Goal: Transaction & Acquisition: Obtain resource

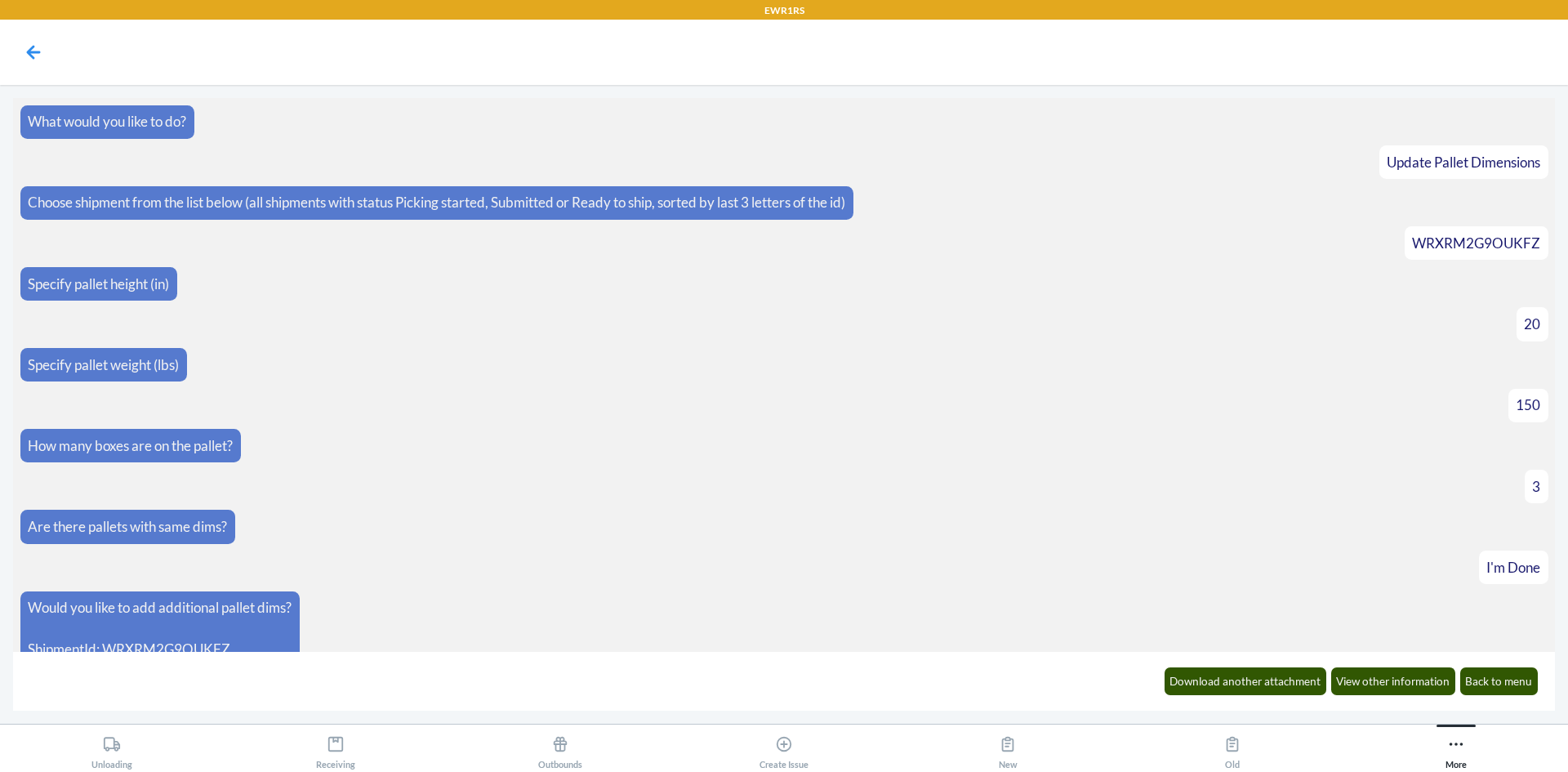
scroll to position [1300, 0]
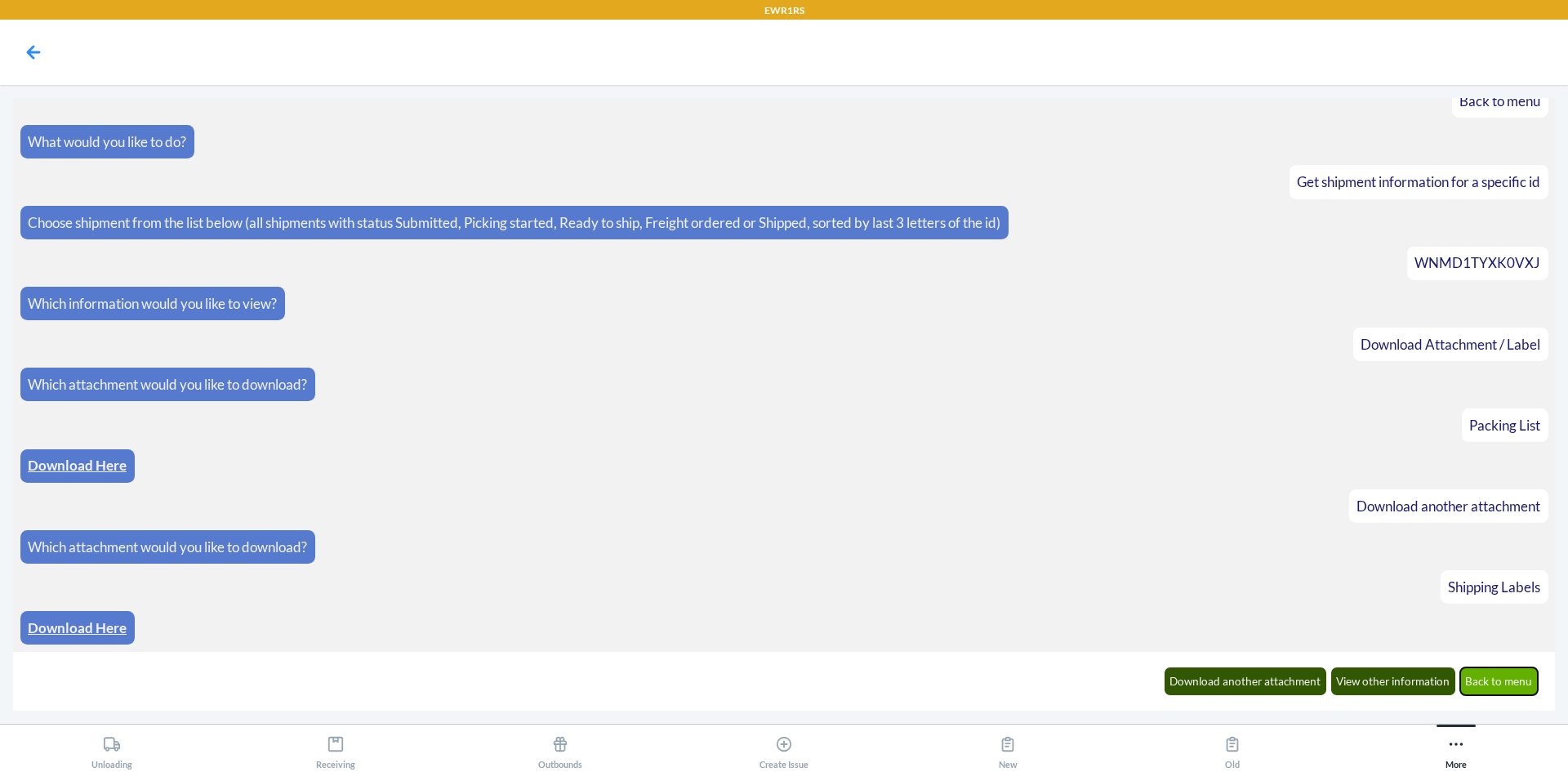
click at [1488, 682] on button "Back to menu" at bounding box center [1500, 682] width 79 height 28
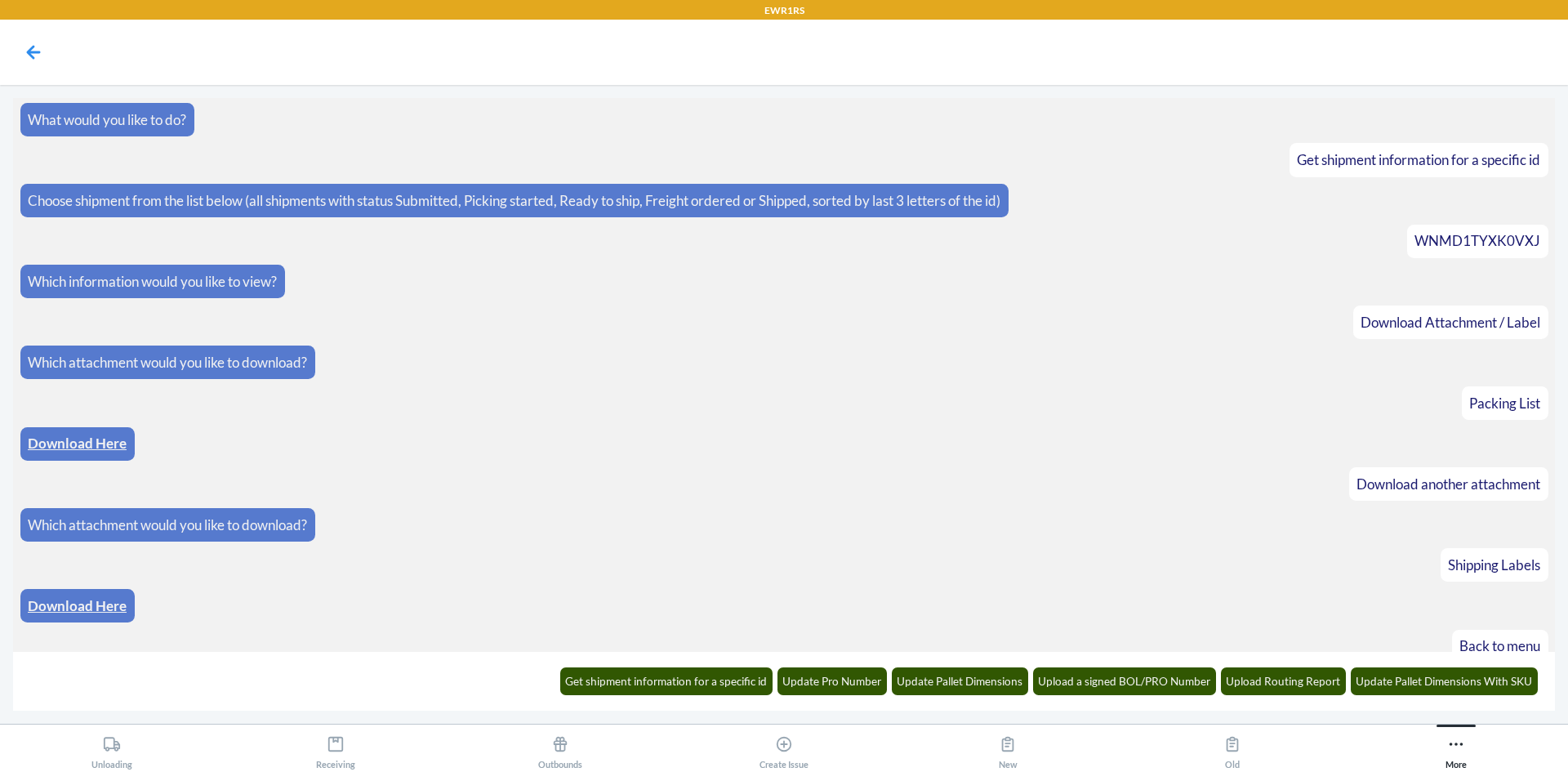
scroll to position [1381, 0]
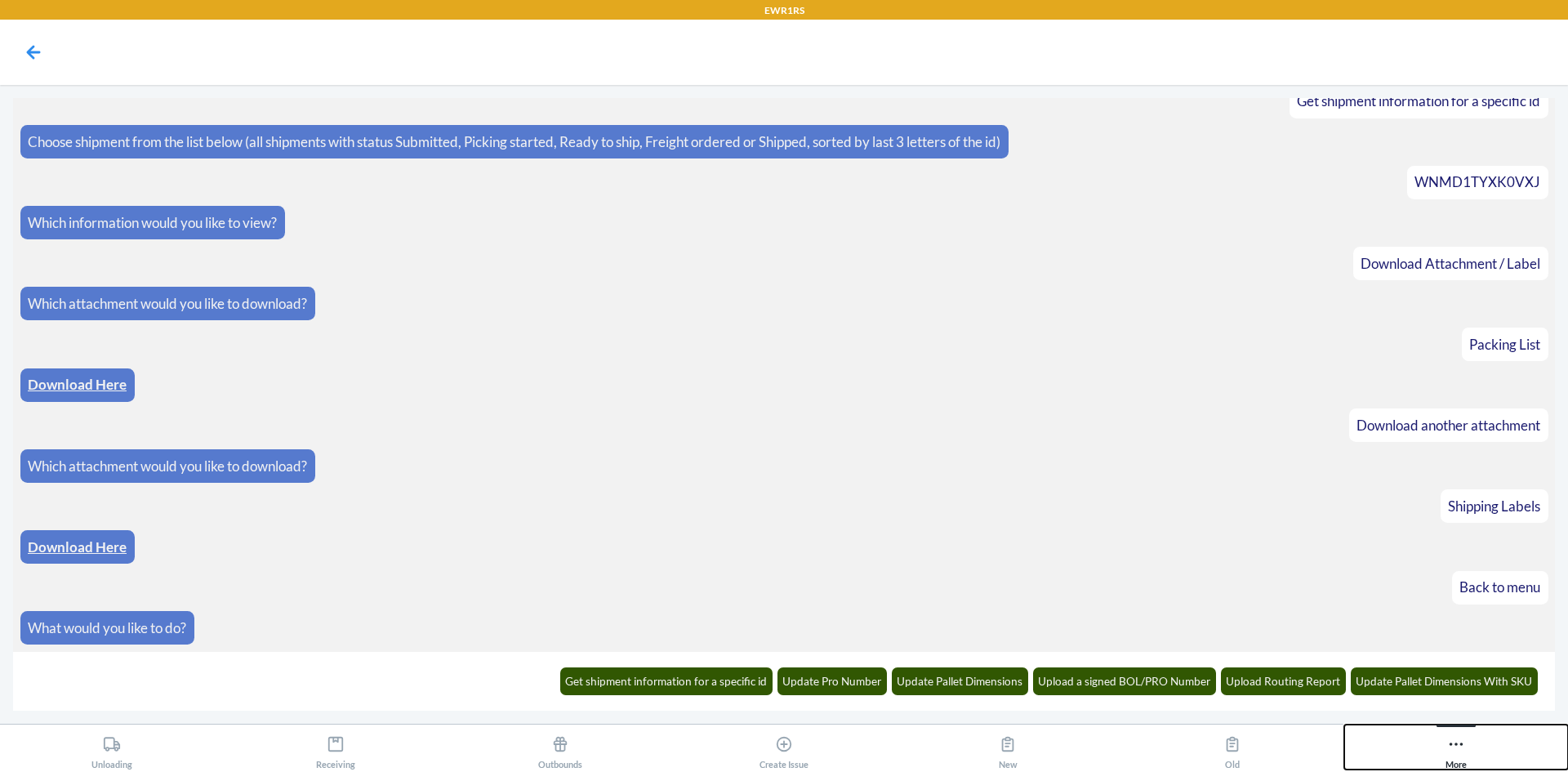
click at [1453, 749] on icon at bounding box center [1456, 744] width 18 height 18
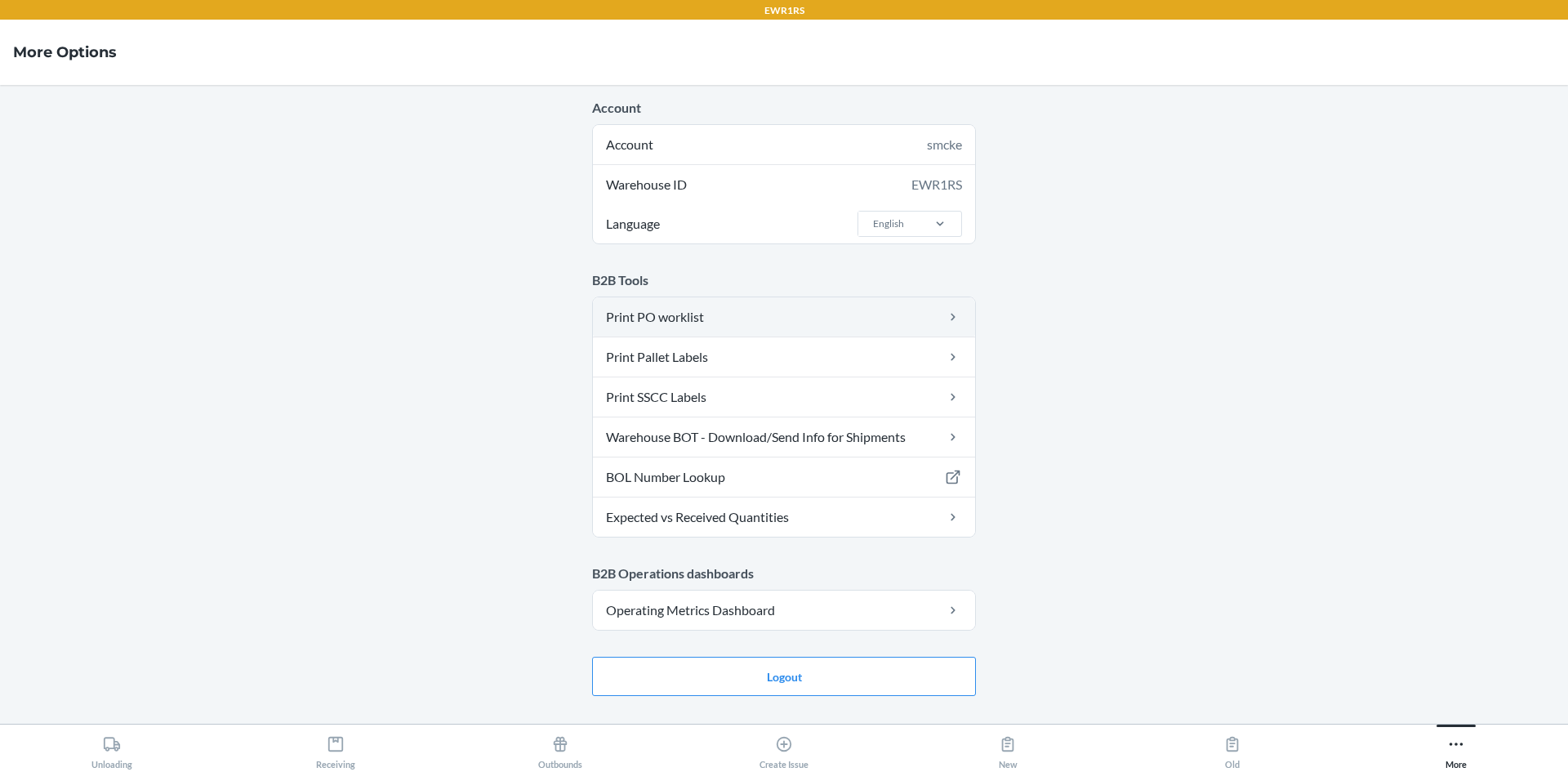
click at [713, 319] on link "Print PO worklist" at bounding box center [784, 317] width 383 height 39
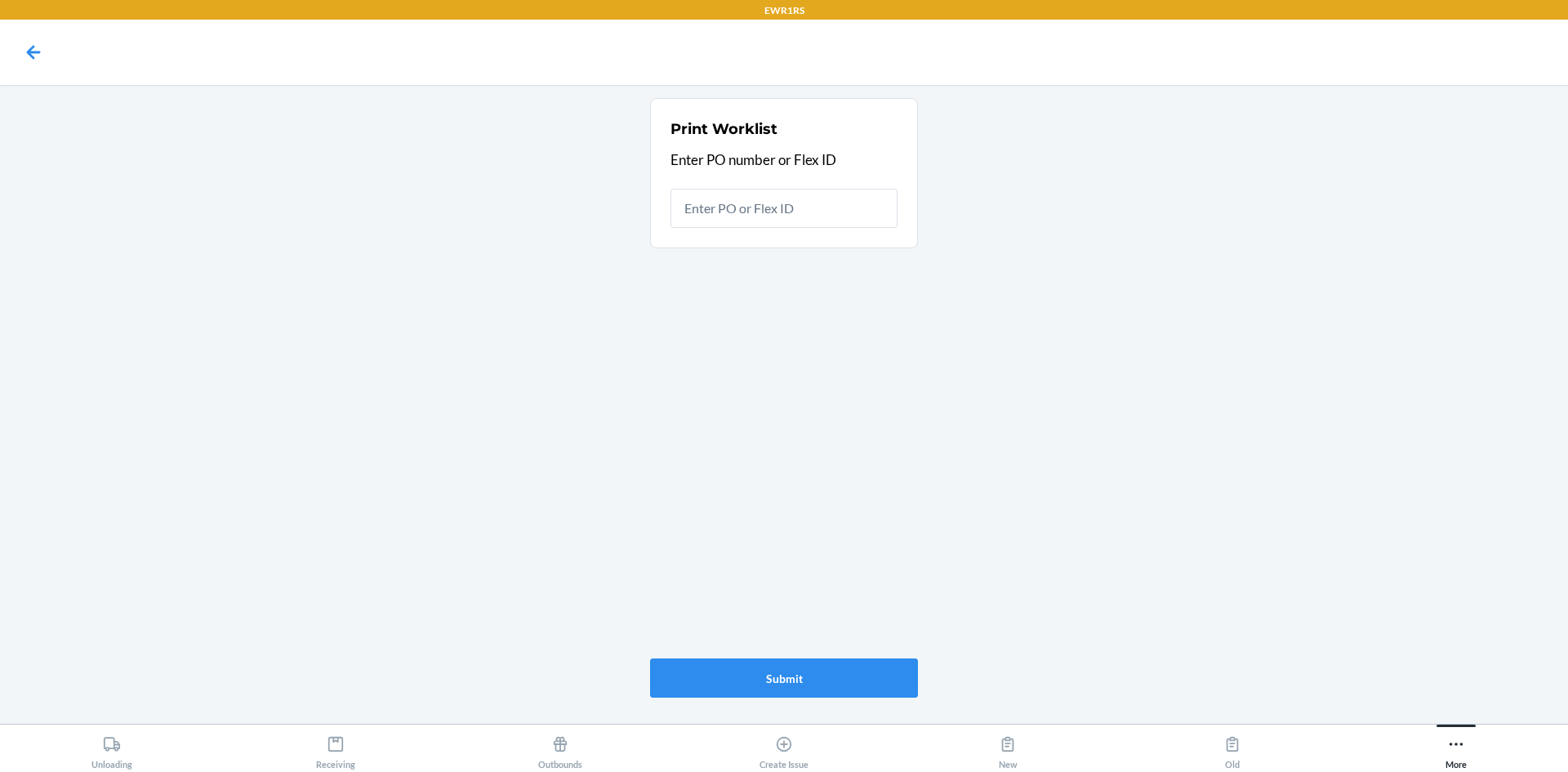
type input "6"
type input "9836557"
drag, startPoint x: 759, startPoint y: 212, endPoint x: 487, endPoint y: 191, distance: 272.8
click at [487, 191] on main "Print Worklist Enter PO number or Flex ID Enter PO or Flex ID 9836557 Submit" at bounding box center [784, 404] width 1568 height 639
type input "9860360"
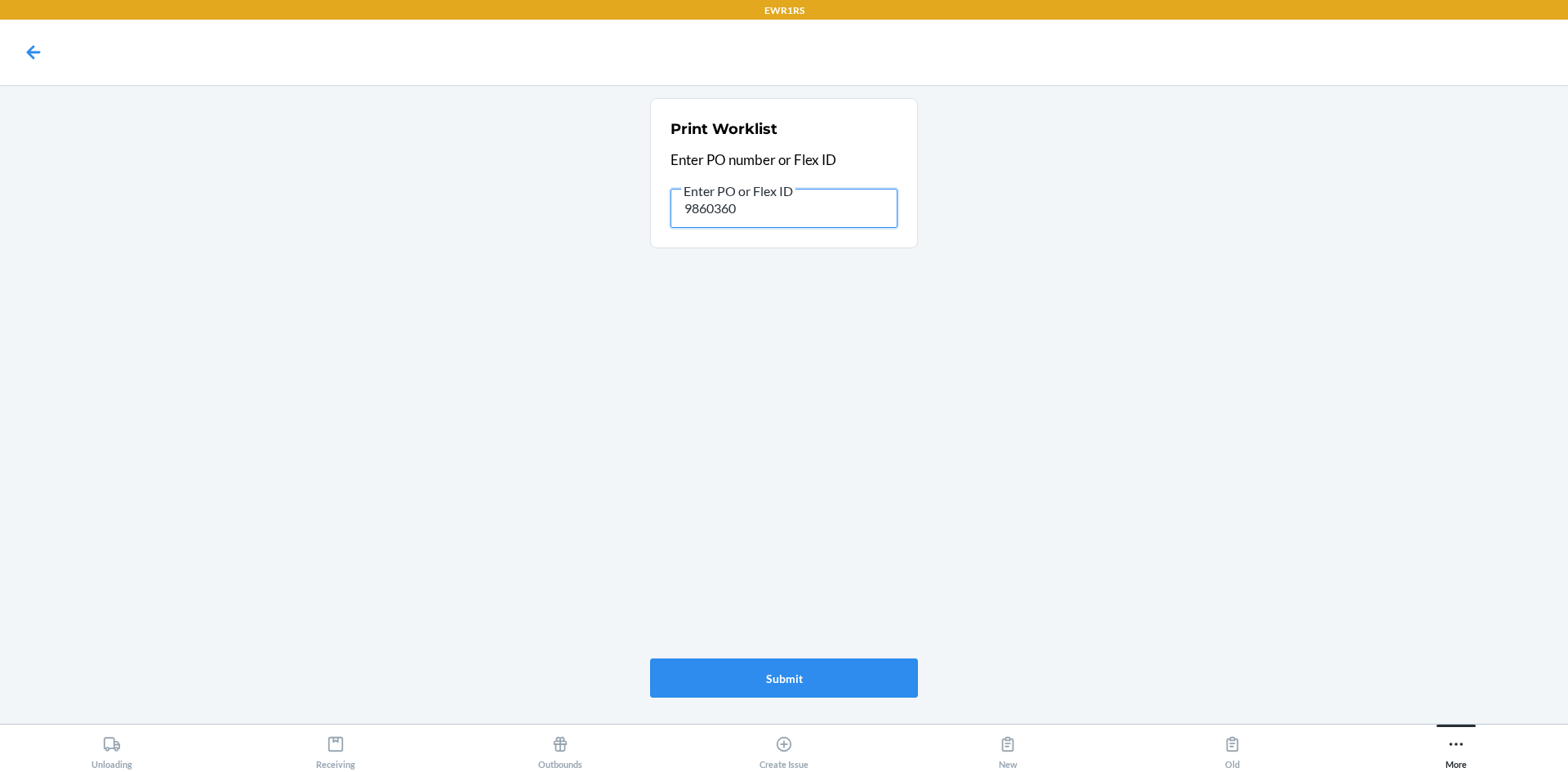
drag, startPoint x: 739, startPoint y: 209, endPoint x: 634, endPoint y: 210, distance: 105.0
click at [634, 210] on main "Print Worklist Enter PO number or Flex ID Enter PO or Flex ID 9860360 Submit" at bounding box center [784, 404] width 1568 height 639
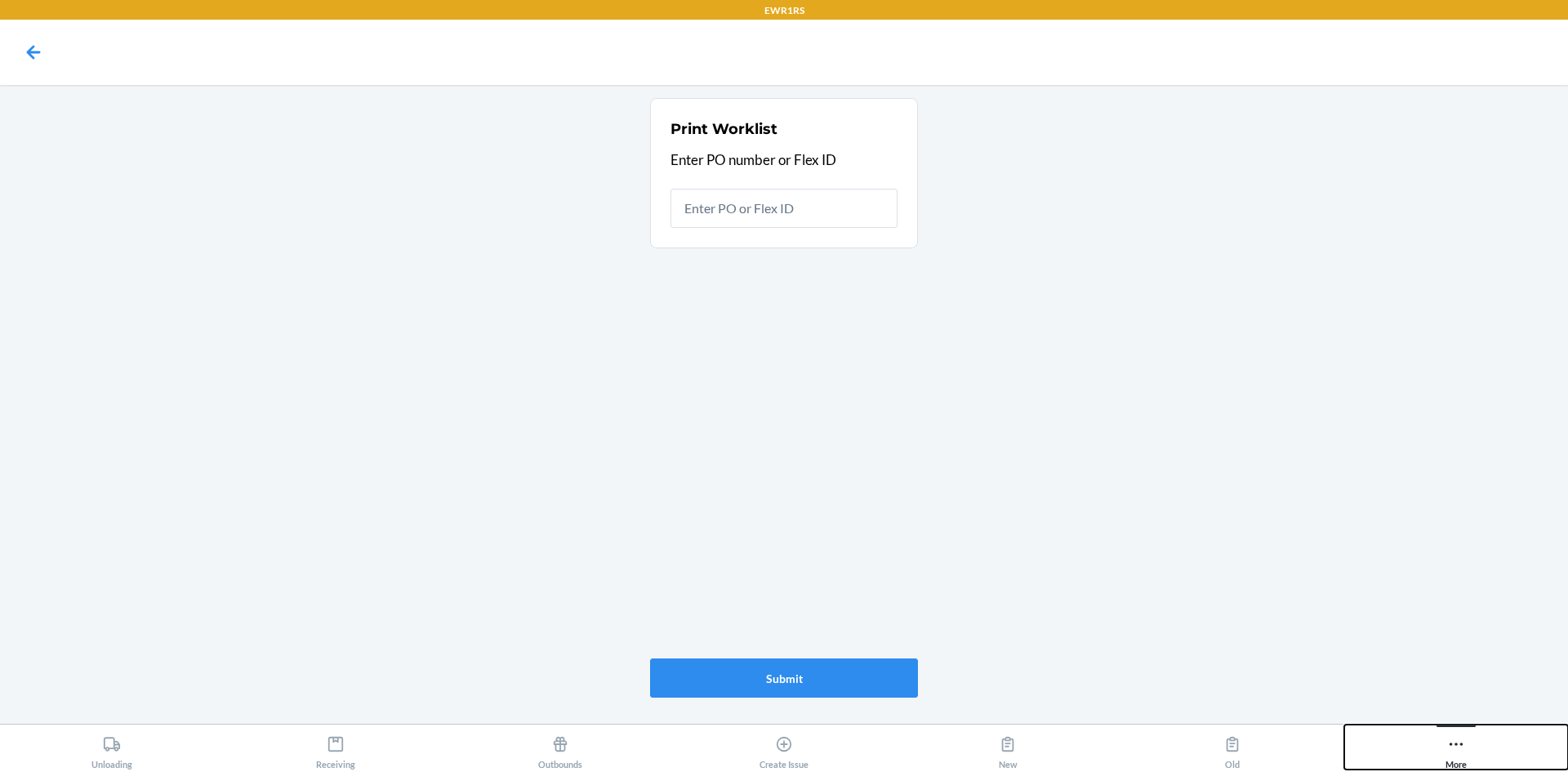
click at [1451, 728] on div "More" at bounding box center [1456, 749] width 21 height 41
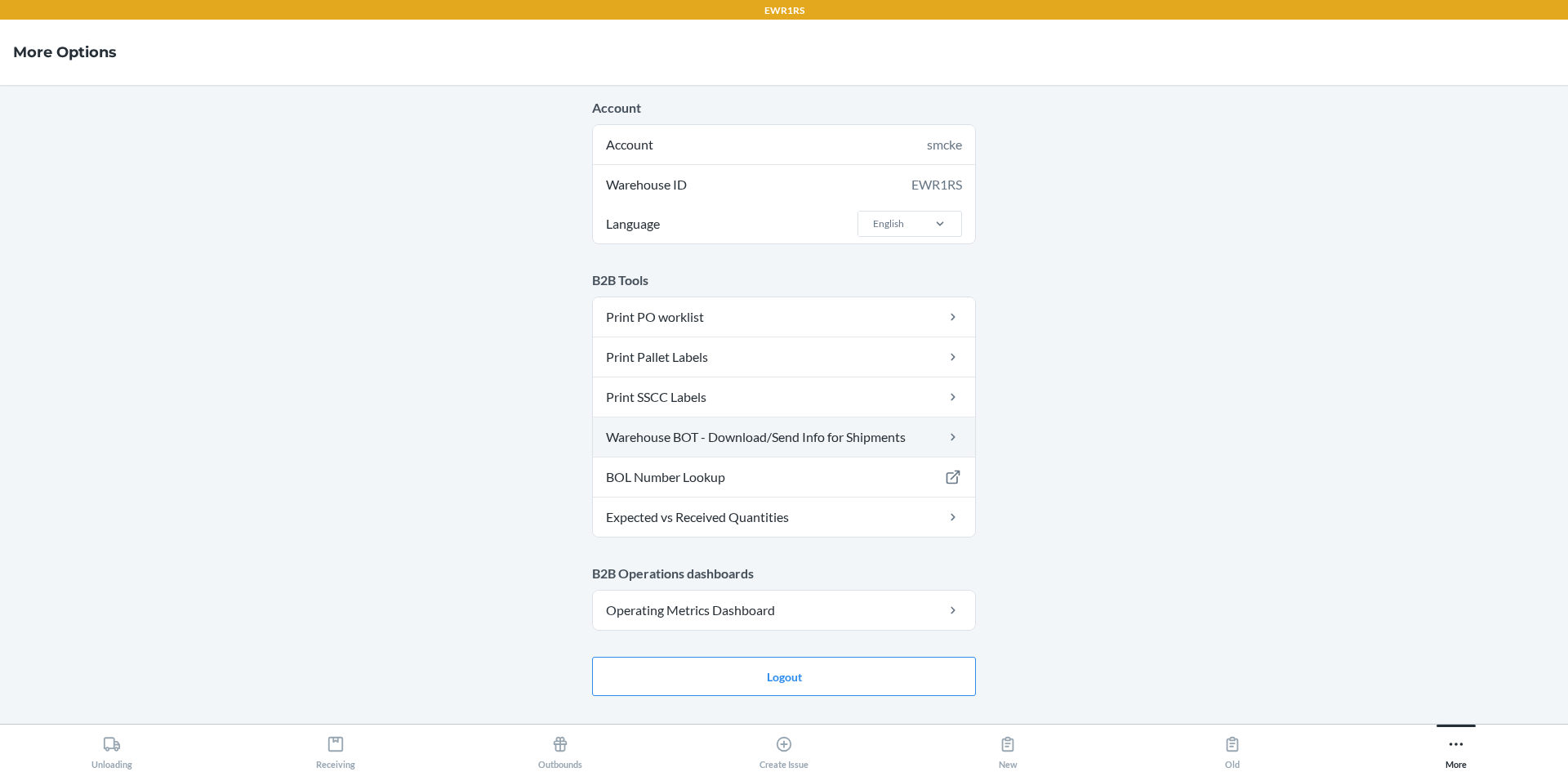
click at [896, 441] on link "Warehouse BOT - Download/Send Info for Shipments" at bounding box center [784, 437] width 383 height 39
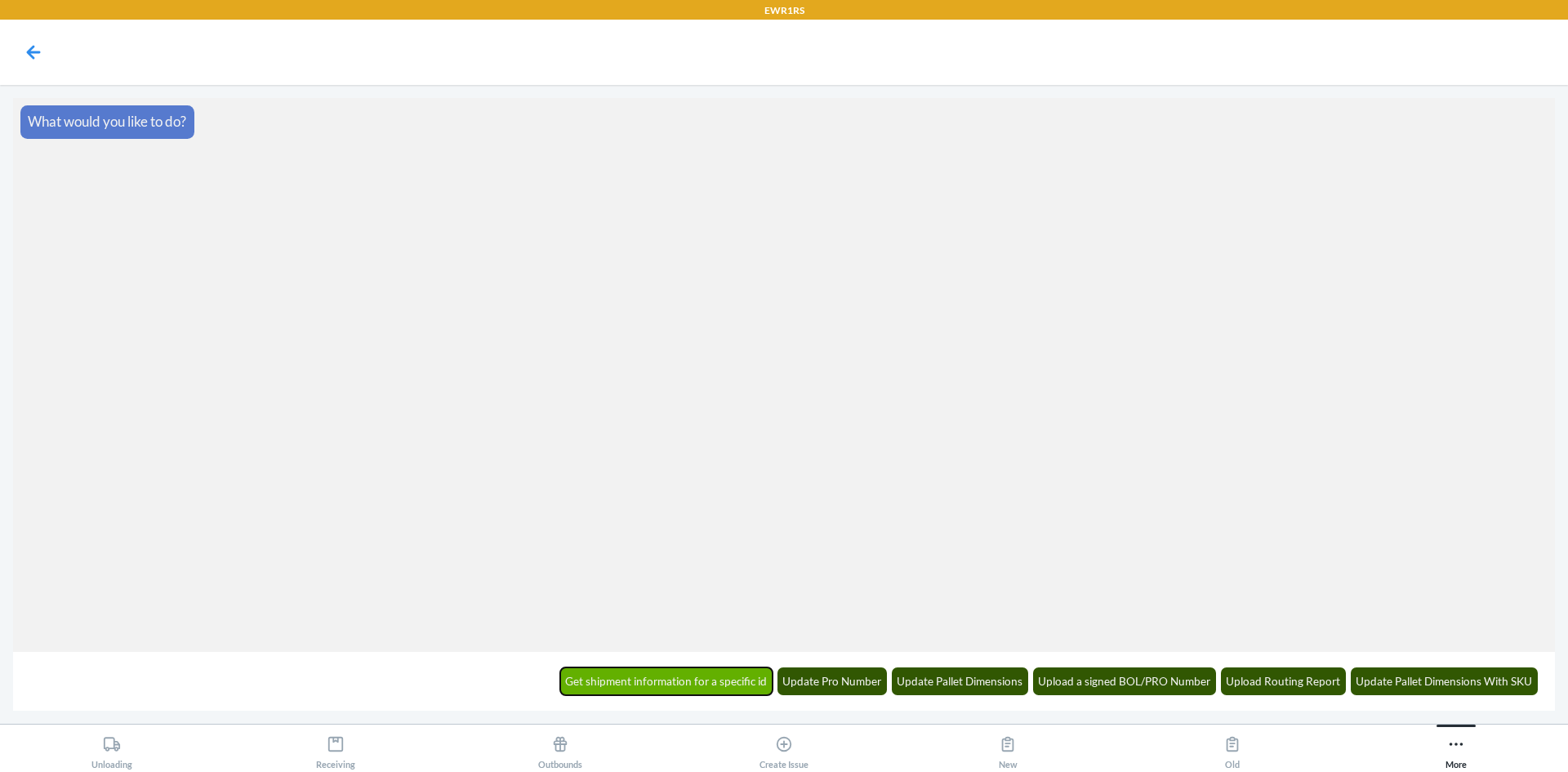
click at [727, 680] on button "Get shipment information for a specific id" at bounding box center [667, 682] width 213 height 28
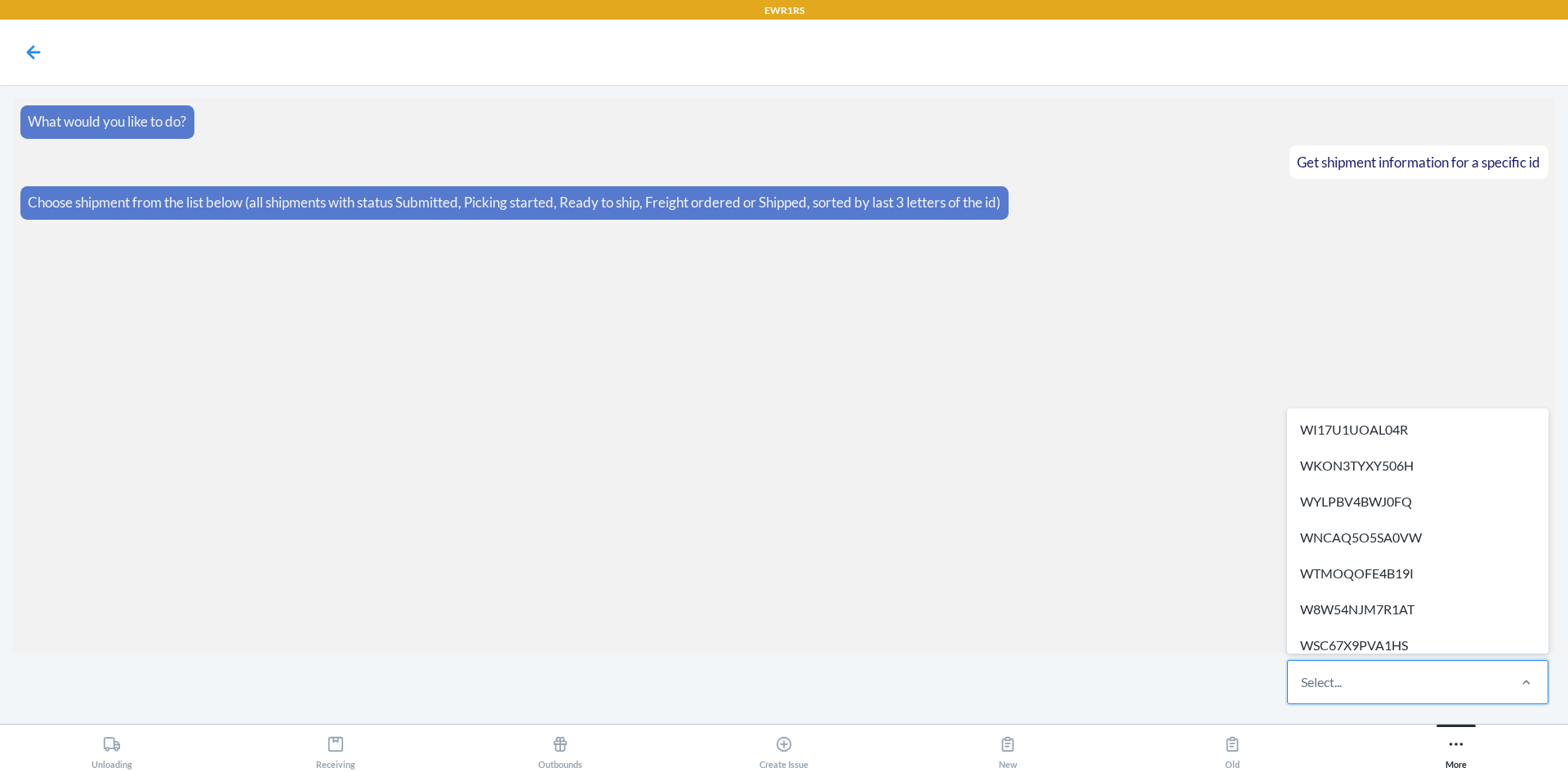
click at [1359, 687] on div "Select..." at bounding box center [1396, 682] width 218 height 43
click at [1303, 687] on input "option WI17U1UOAL04R focused, 1 of 269. 269 results available. Use Up and Down …" at bounding box center [1302, 682] width 2 height 20
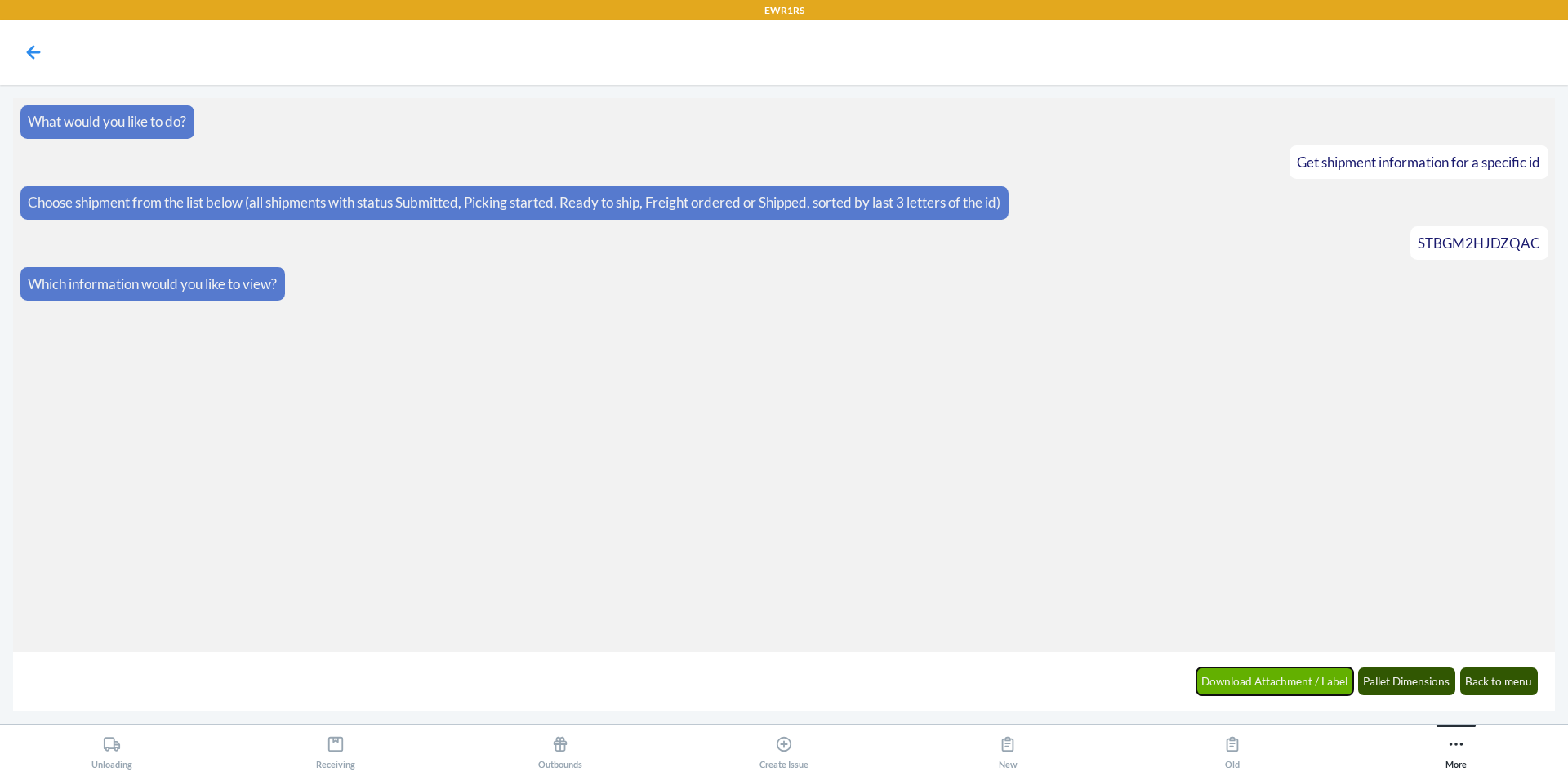
click at [1243, 675] on button "Download Attachment / Label" at bounding box center [1276, 682] width 158 height 28
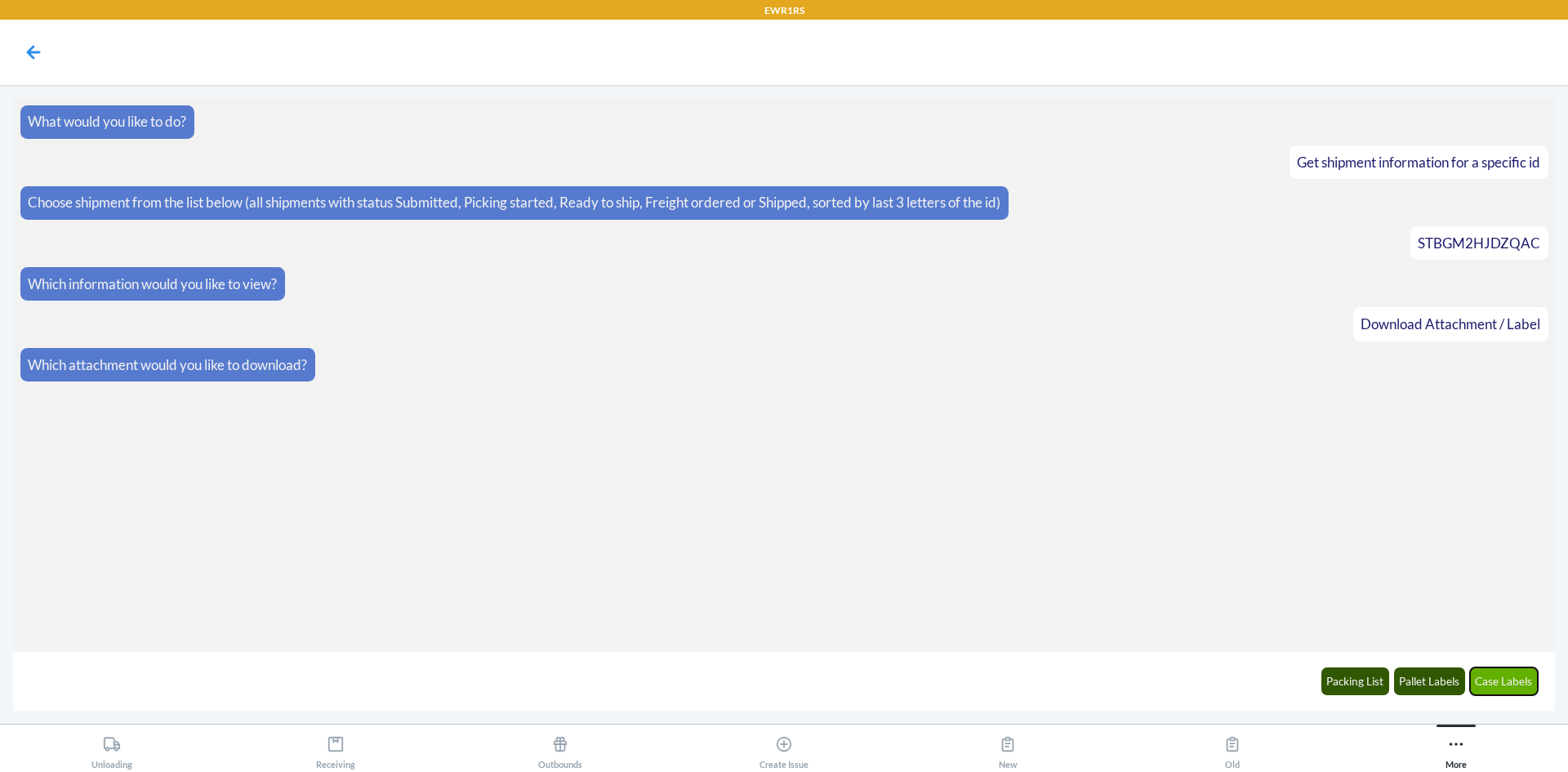
click at [1487, 679] on button "Case Labels" at bounding box center [1505, 682] width 69 height 28
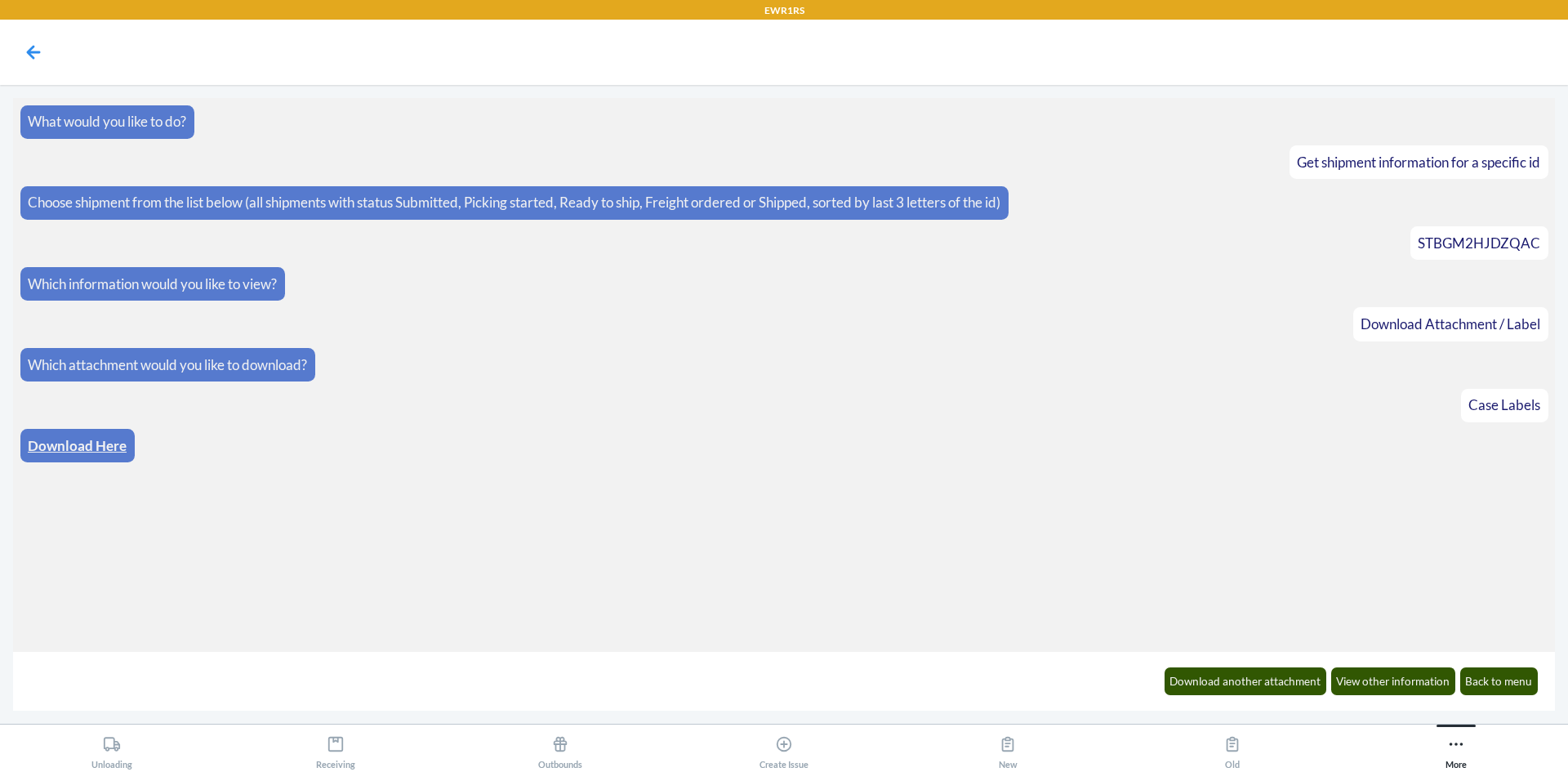
click at [76, 449] on link "Download Here" at bounding box center [77, 445] width 99 height 17
click at [1515, 692] on button "Back to menu" at bounding box center [1500, 682] width 79 height 28
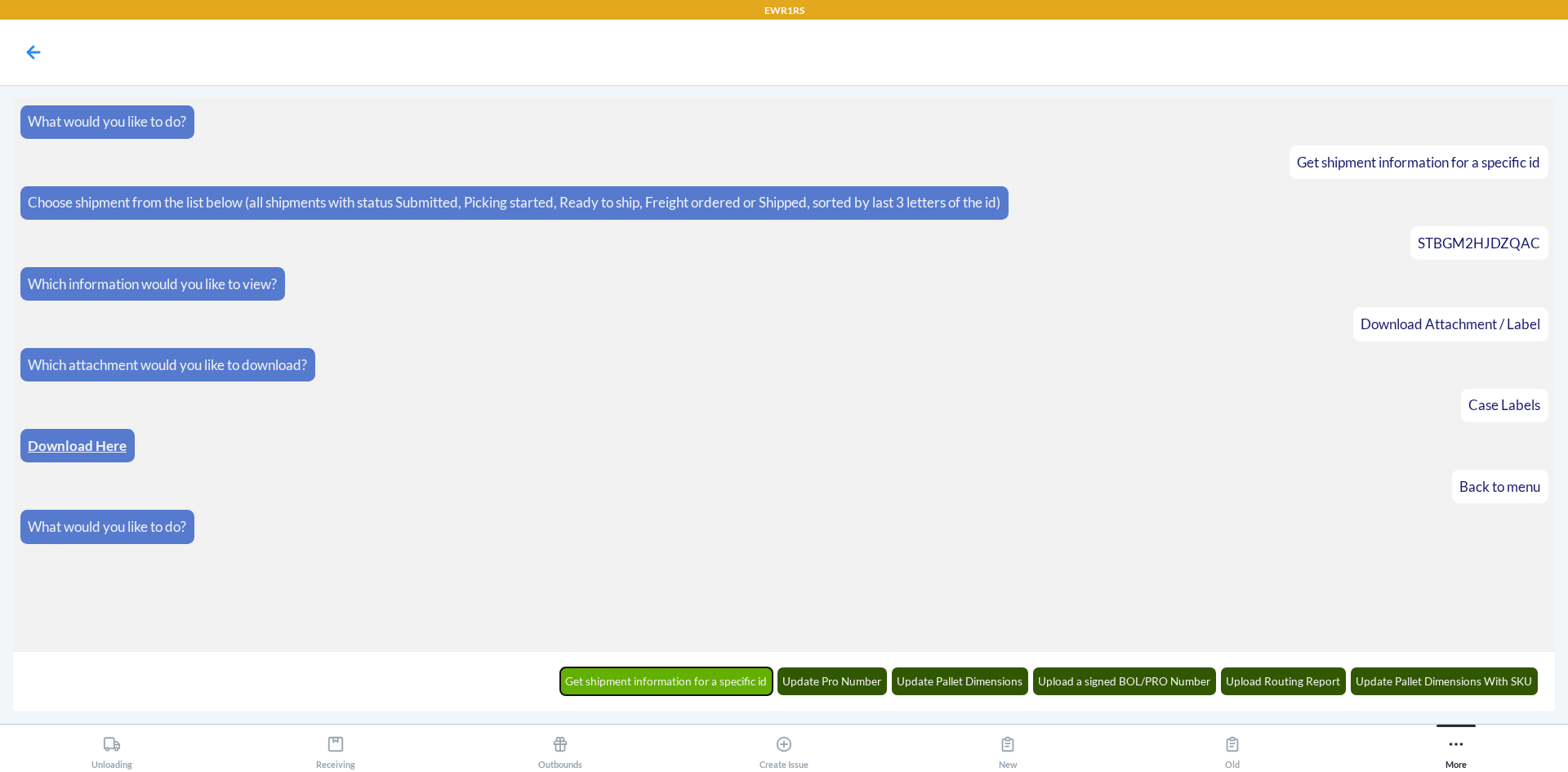
click at [689, 680] on button "Get shipment information for a specific id" at bounding box center [667, 682] width 213 height 28
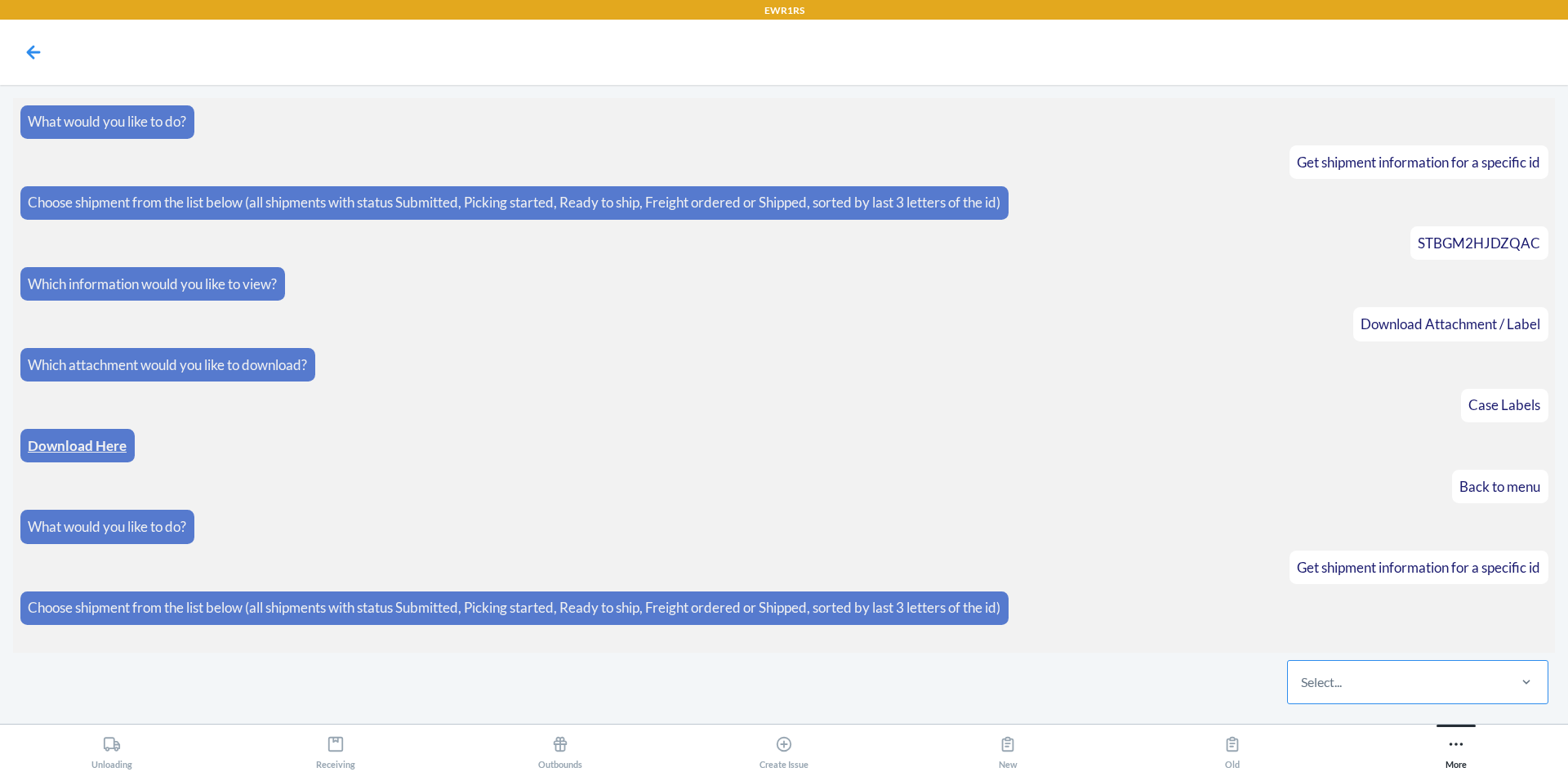
click at [1328, 685] on div "Select..." at bounding box center [1322, 682] width 41 height 20
click at [1303, 685] on input "Select..." at bounding box center [1302, 682] width 2 height 20
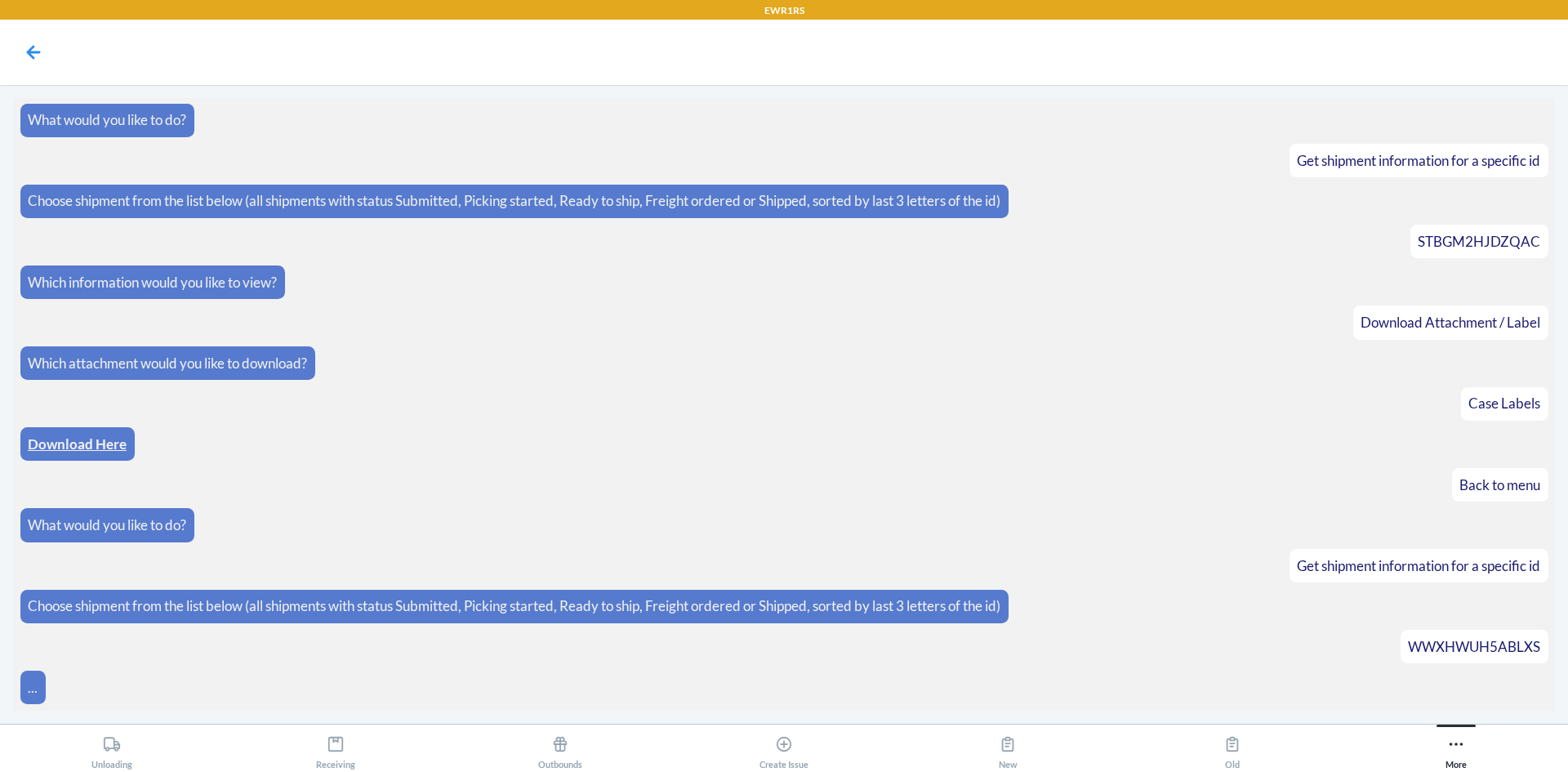
scroll to position [61, 0]
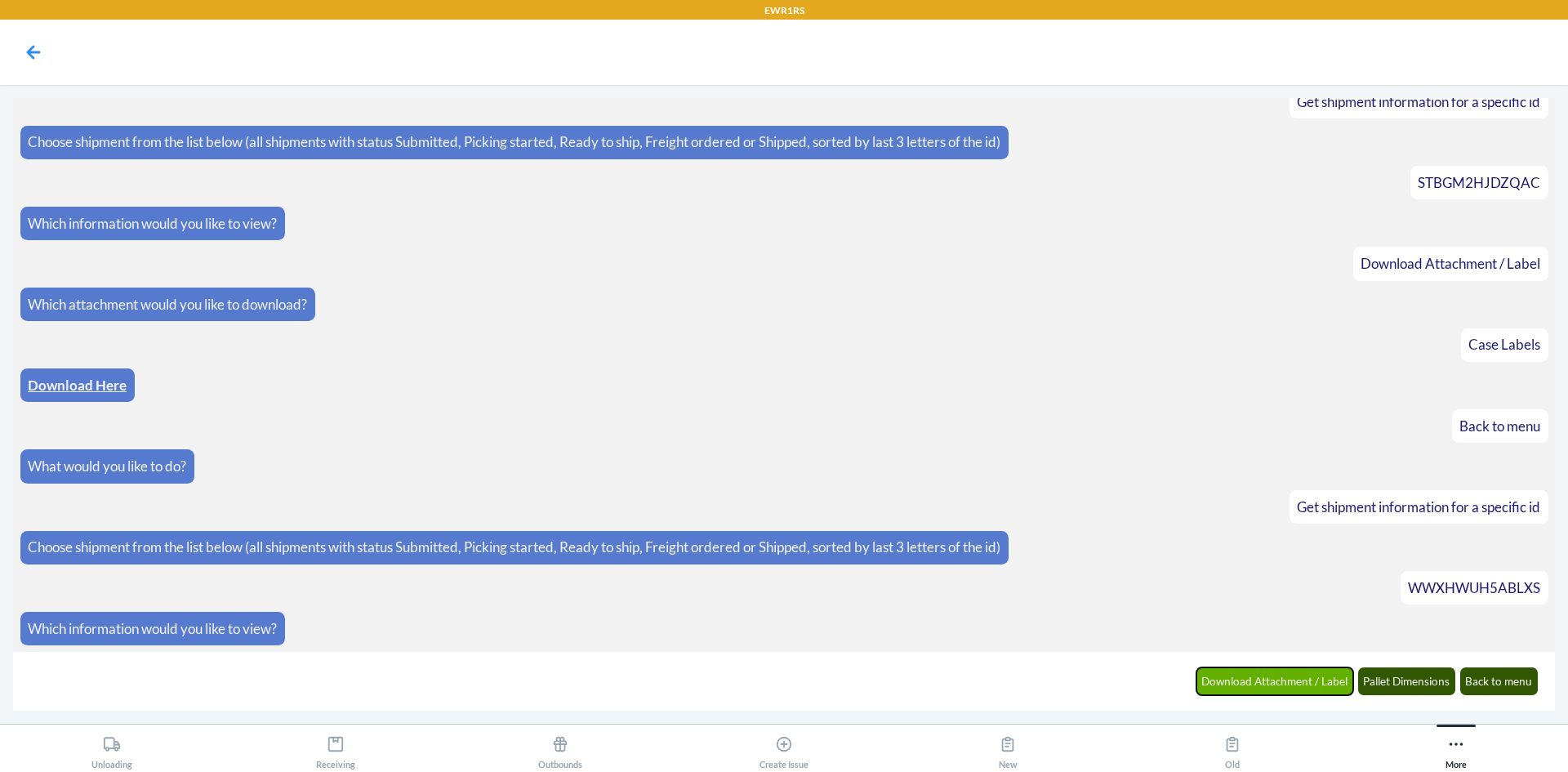
click at [1300, 678] on button "Download Attachment / Label" at bounding box center [1276, 682] width 158 height 28
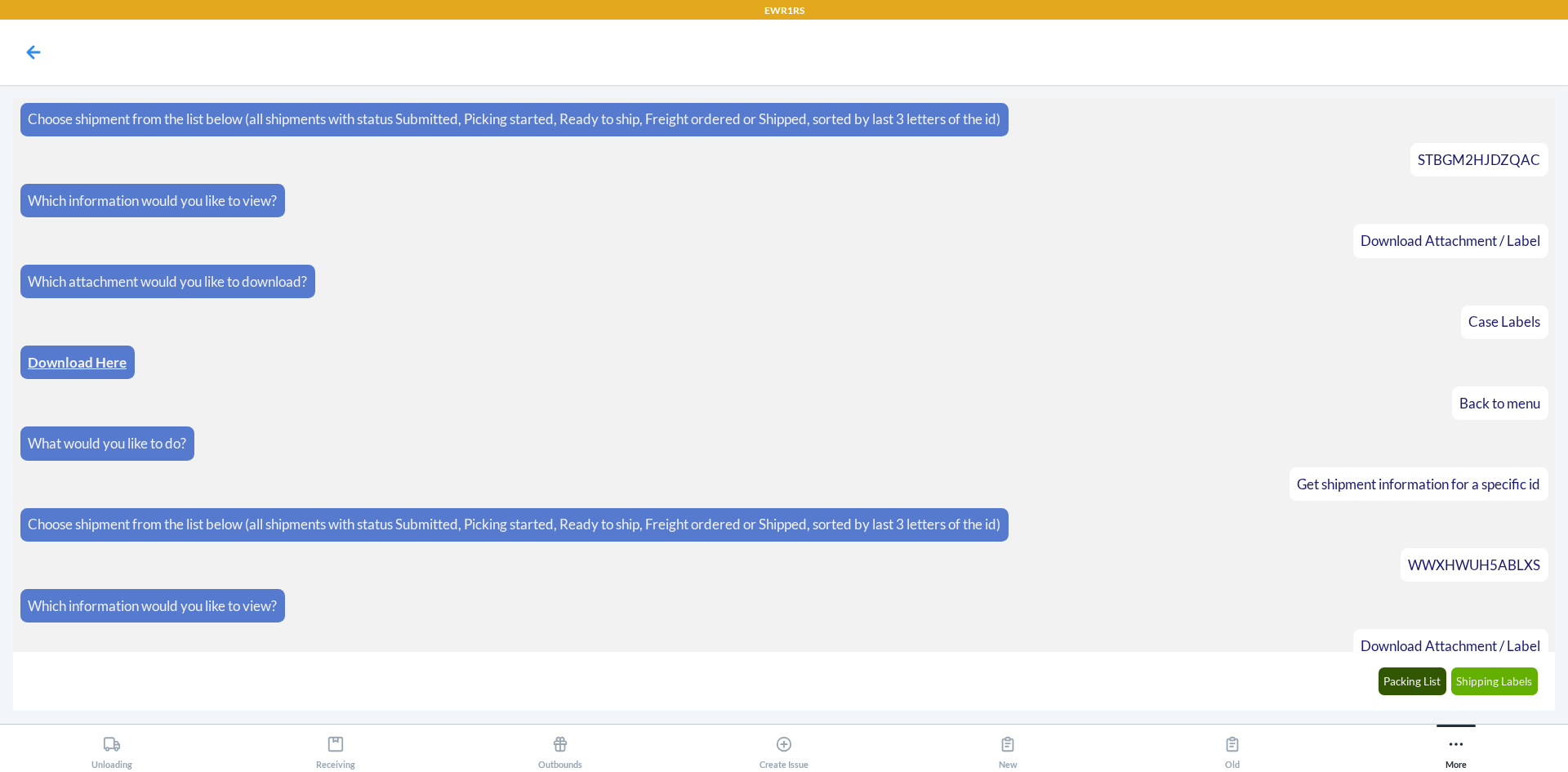
scroll to position [142, 0]
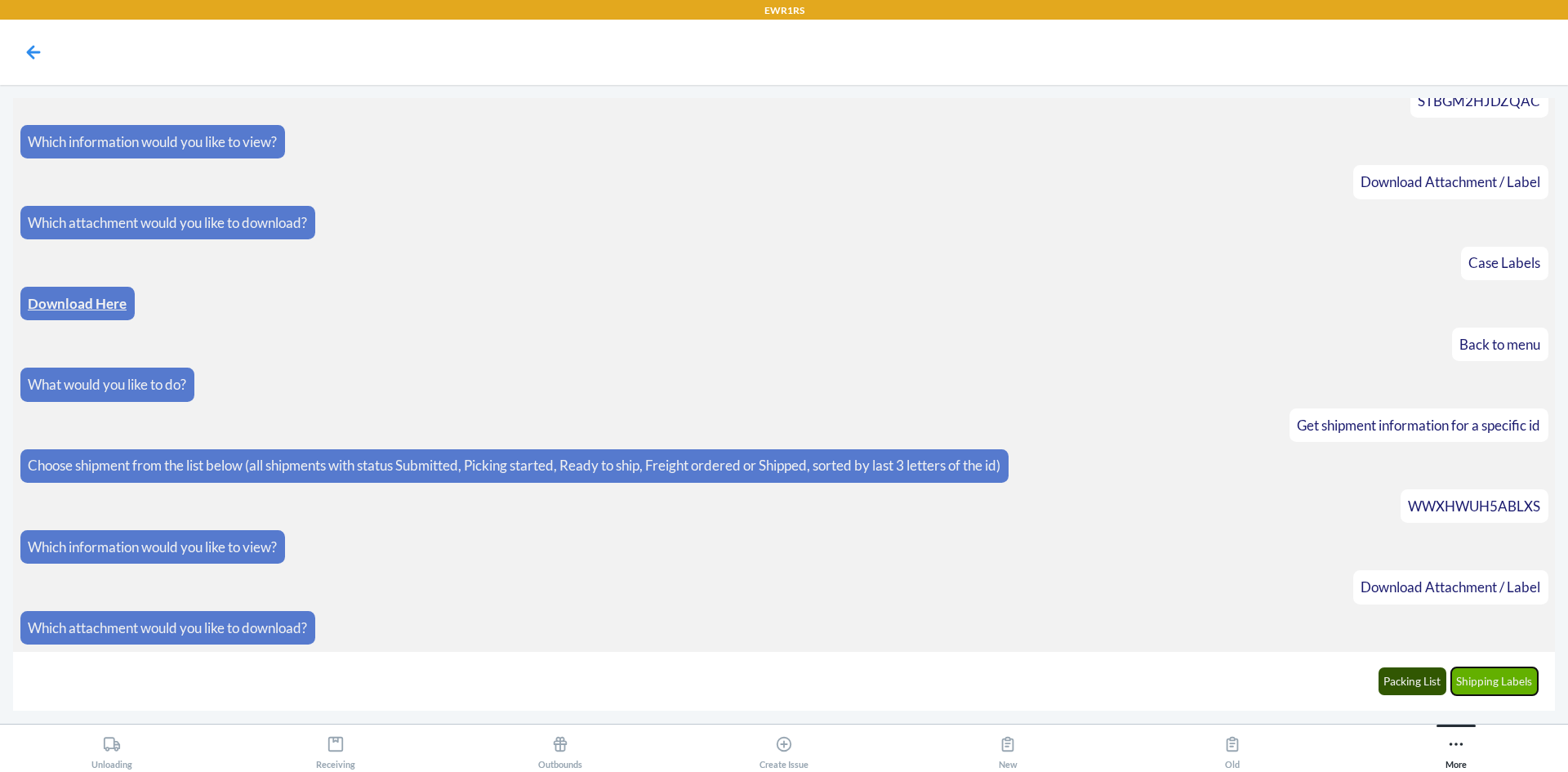
click at [1479, 688] on button "Shipping Labels" at bounding box center [1495, 682] width 87 height 28
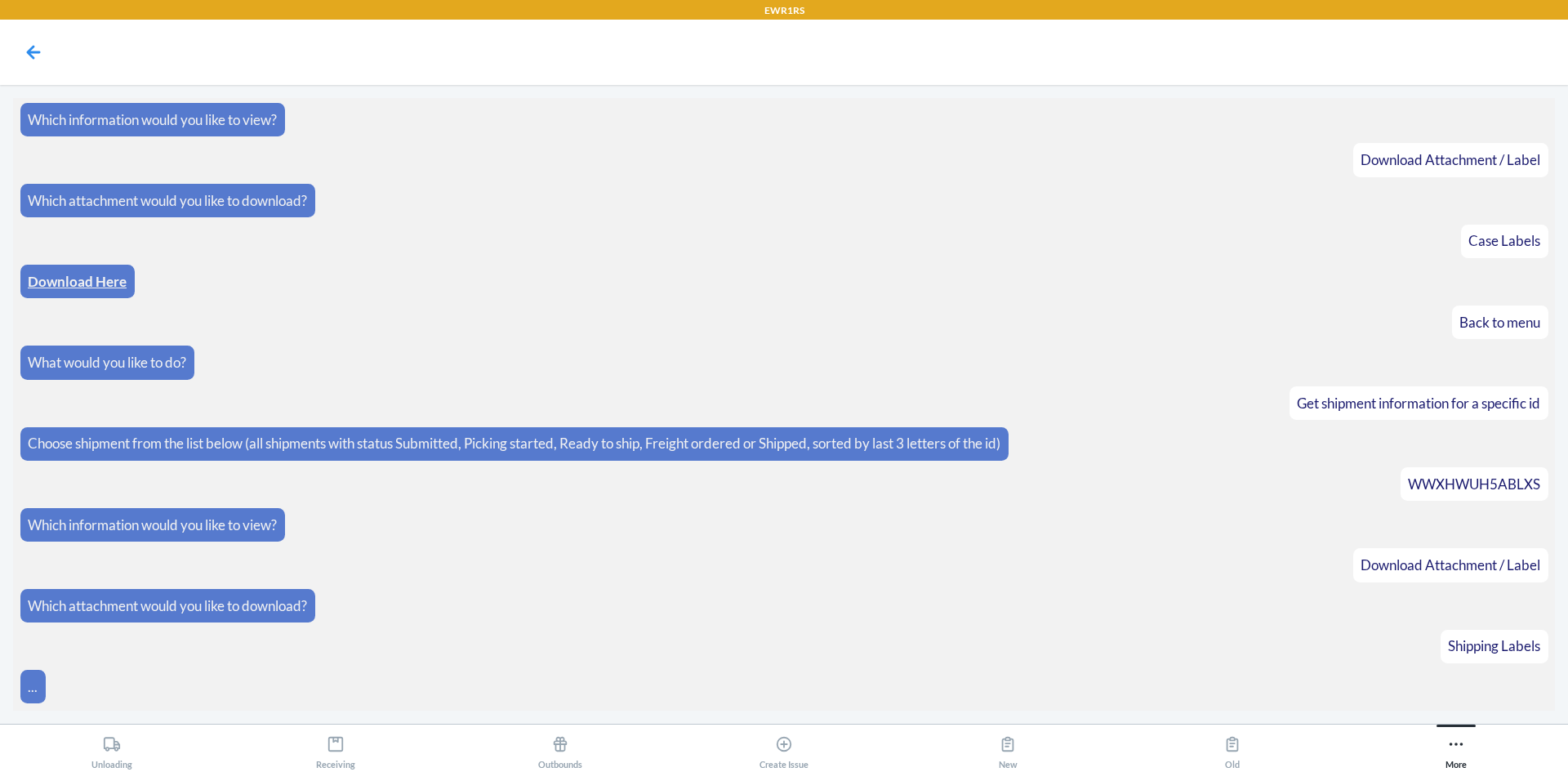
scroll to position [223, 0]
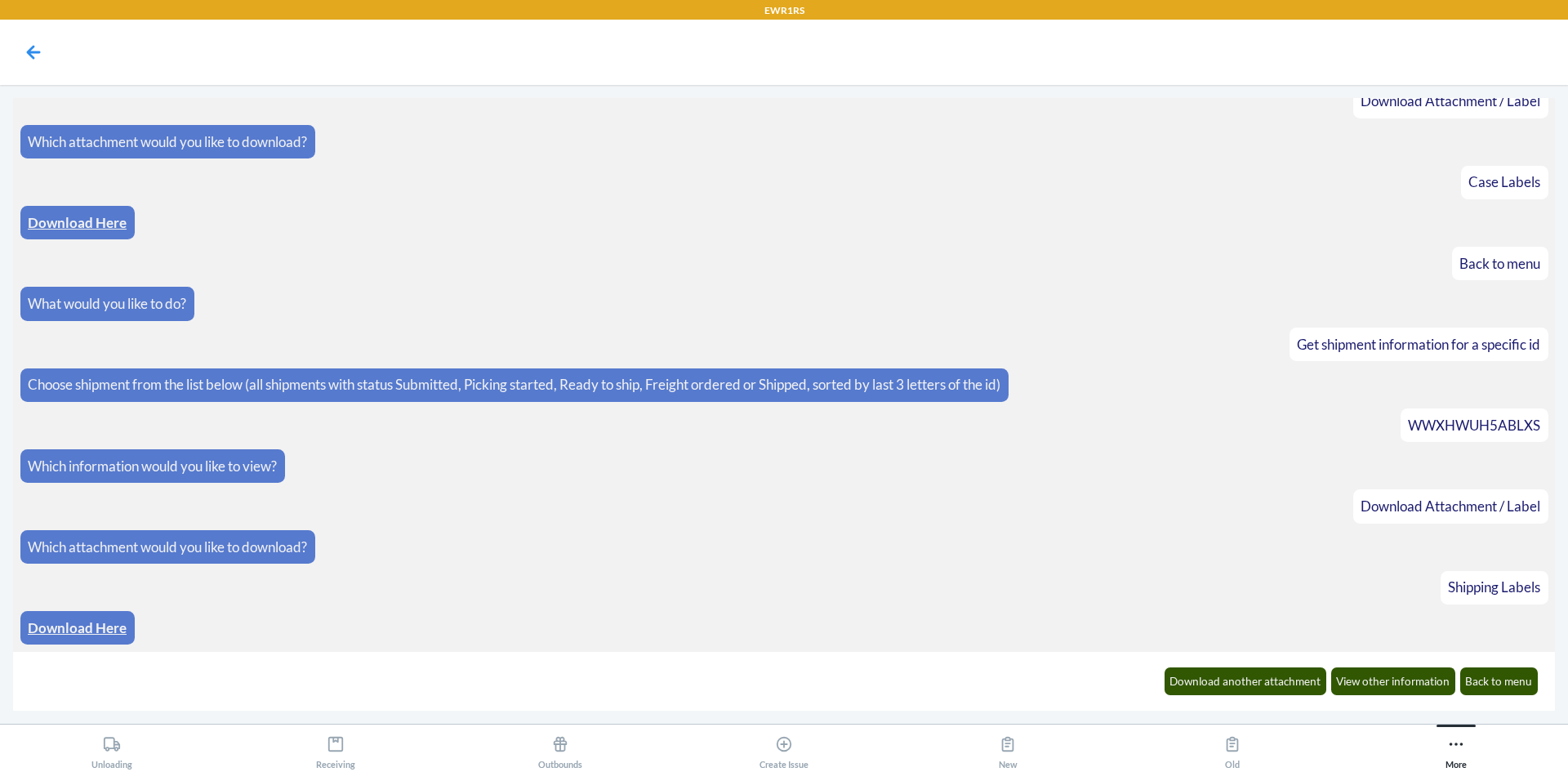
click at [57, 627] on link "Download Here" at bounding box center [77, 627] width 99 height 17
click at [1228, 691] on button "Download another attachment" at bounding box center [1246, 682] width 163 height 28
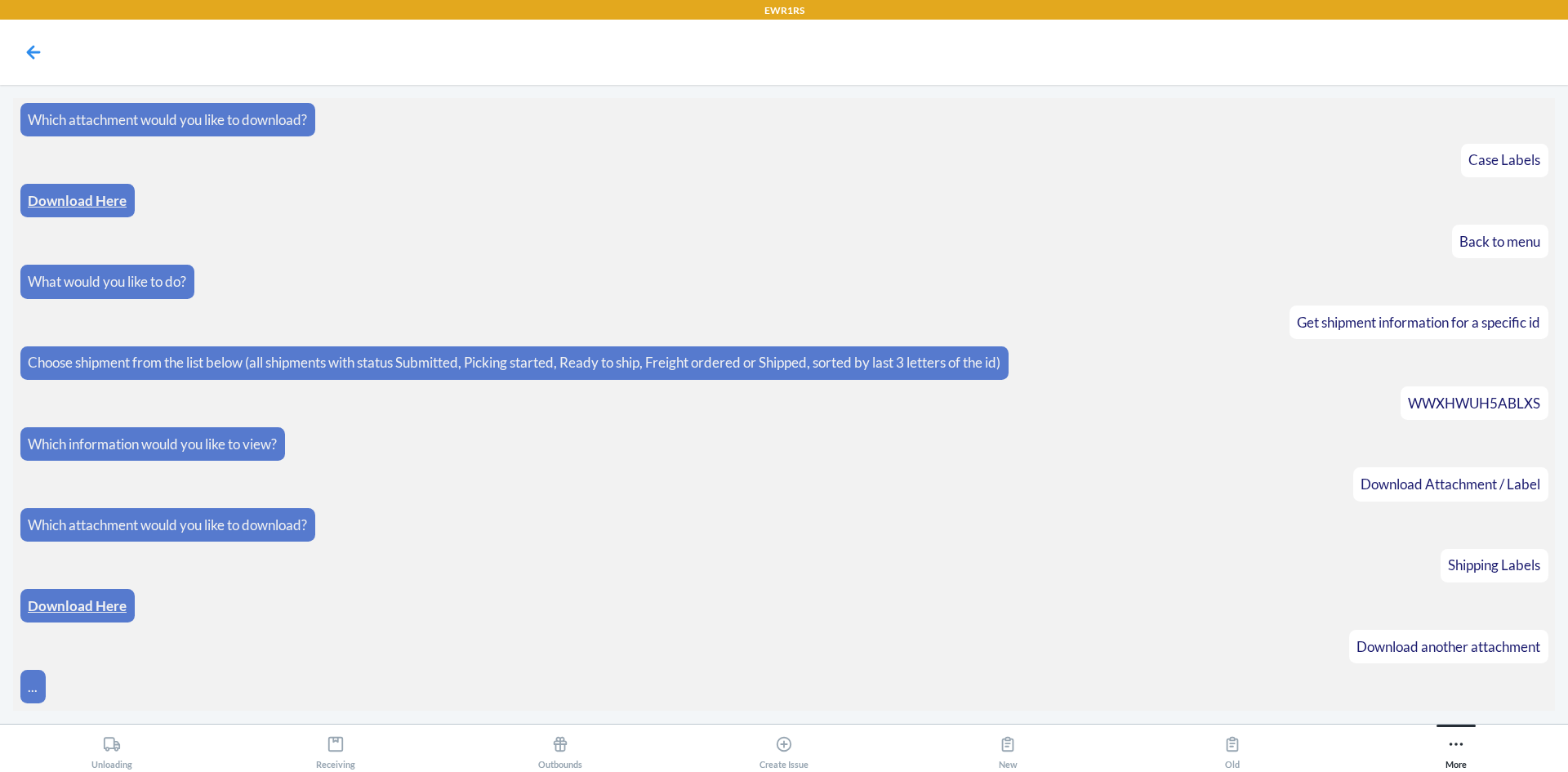
scroll to position [304, 0]
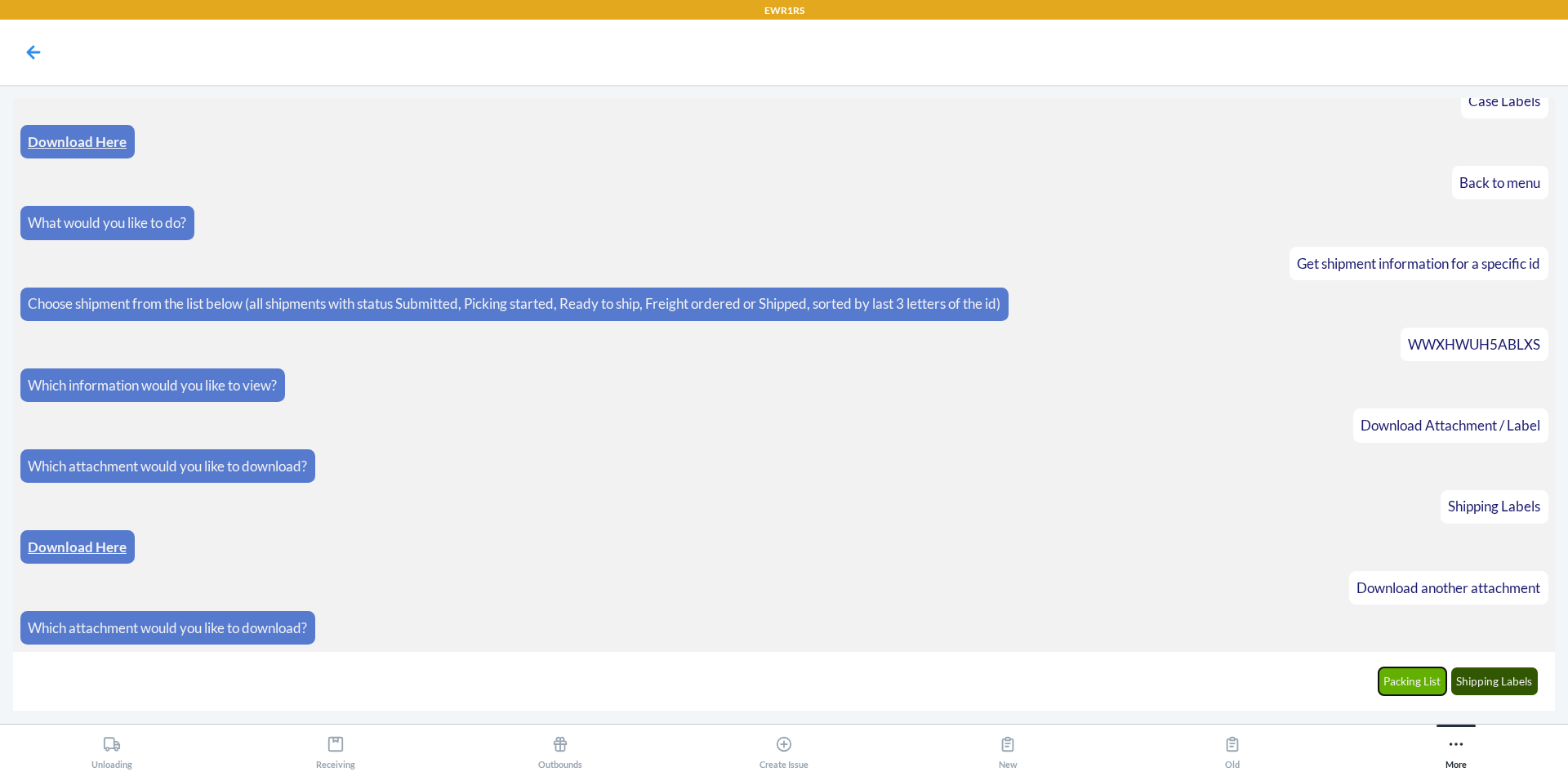
click at [1433, 689] on button "Packing List" at bounding box center [1413, 682] width 69 height 28
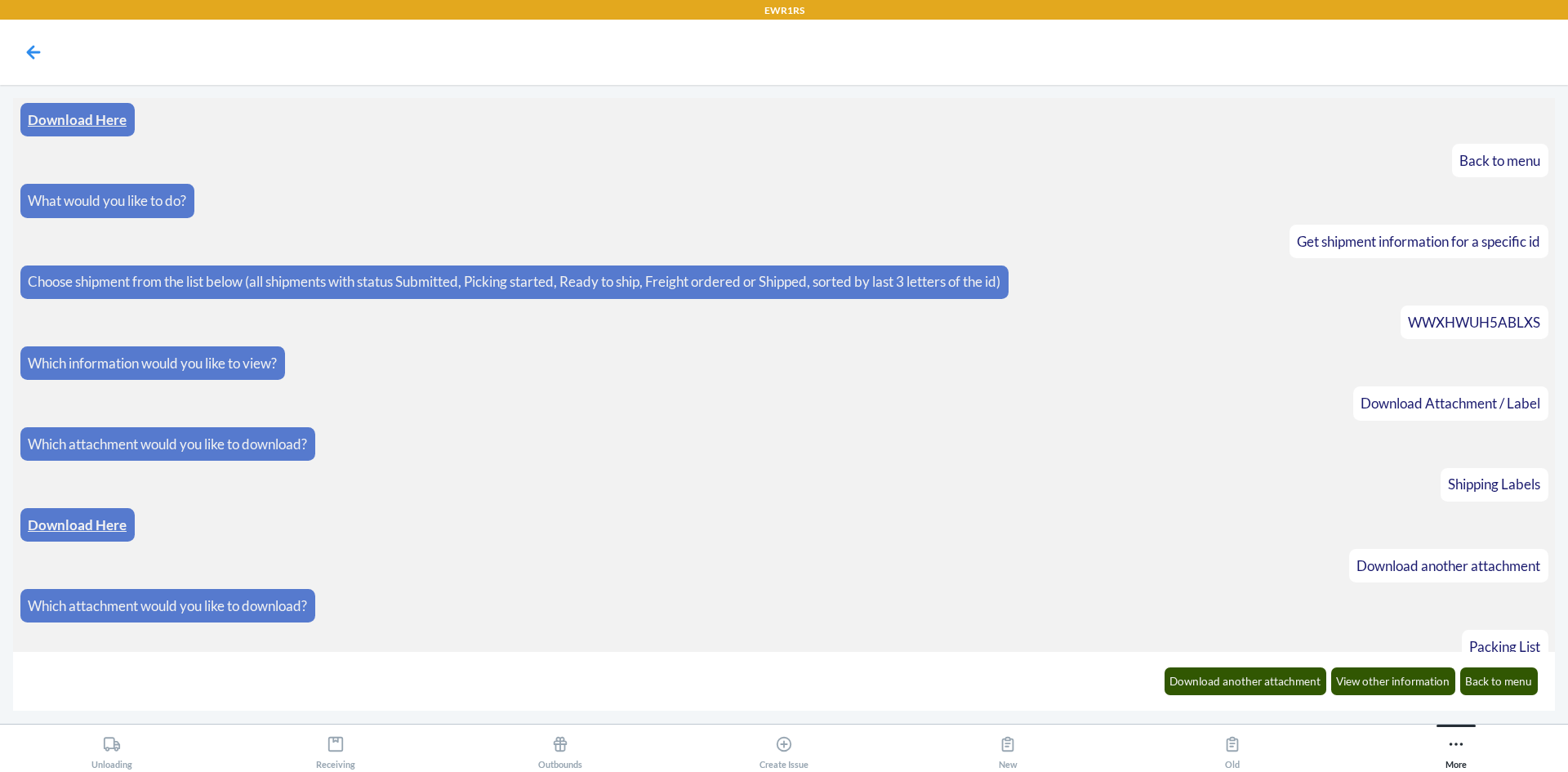
scroll to position [385, 0]
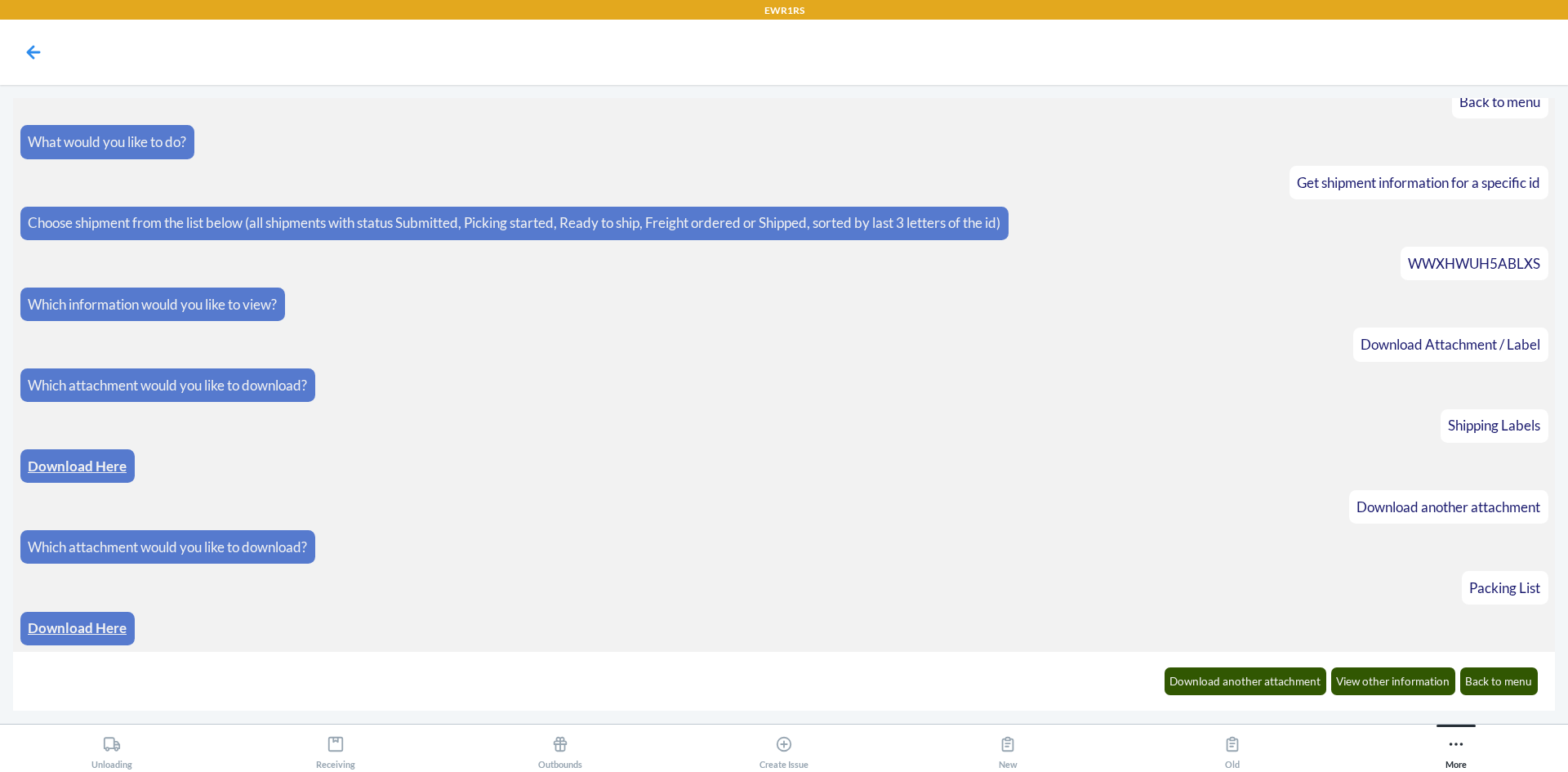
click at [106, 622] on link "Download Here" at bounding box center [77, 627] width 99 height 17
click at [1506, 684] on button "Back to menu" at bounding box center [1500, 682] width 79 height 28
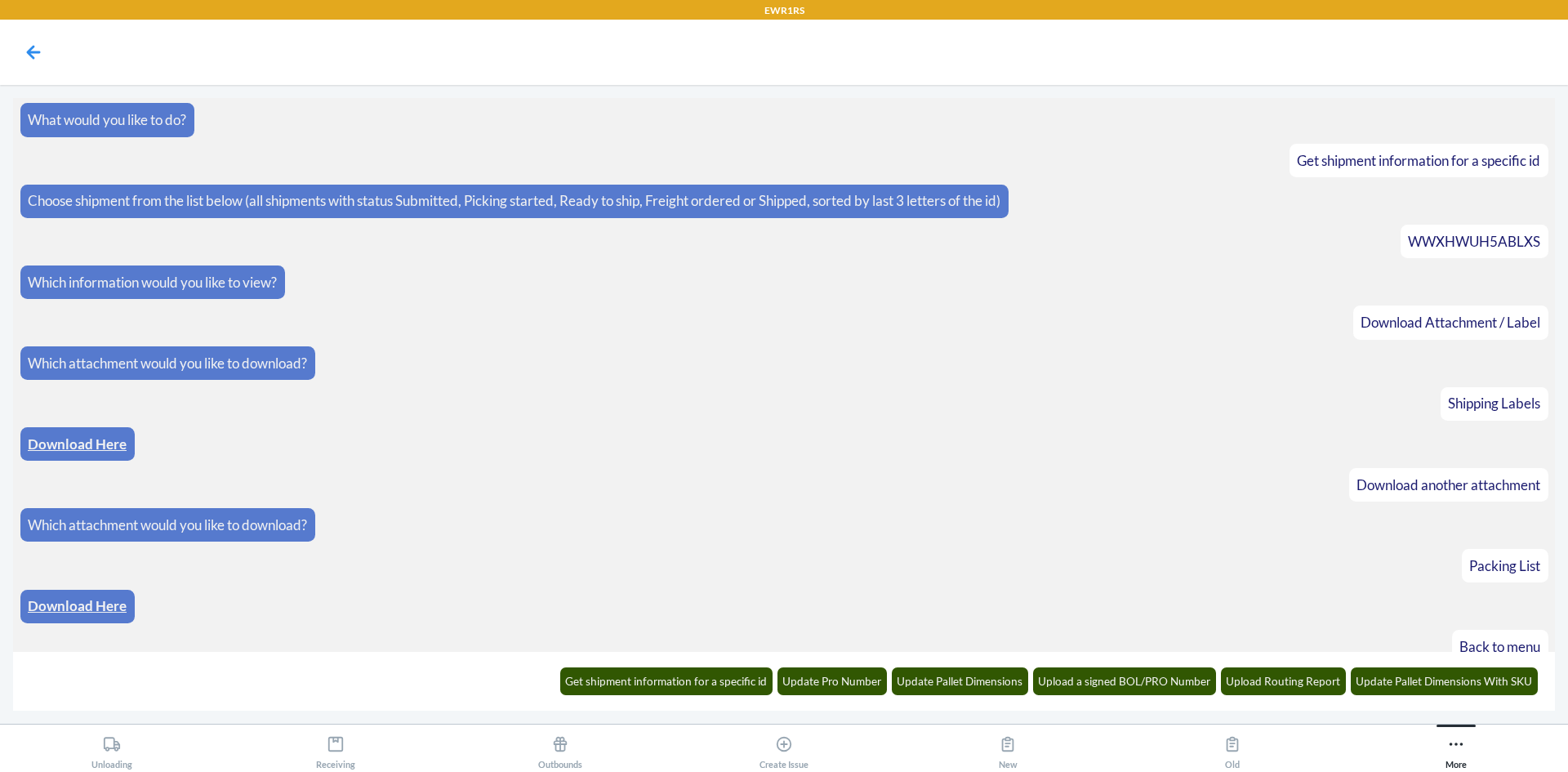
scroll to position [466, 0]
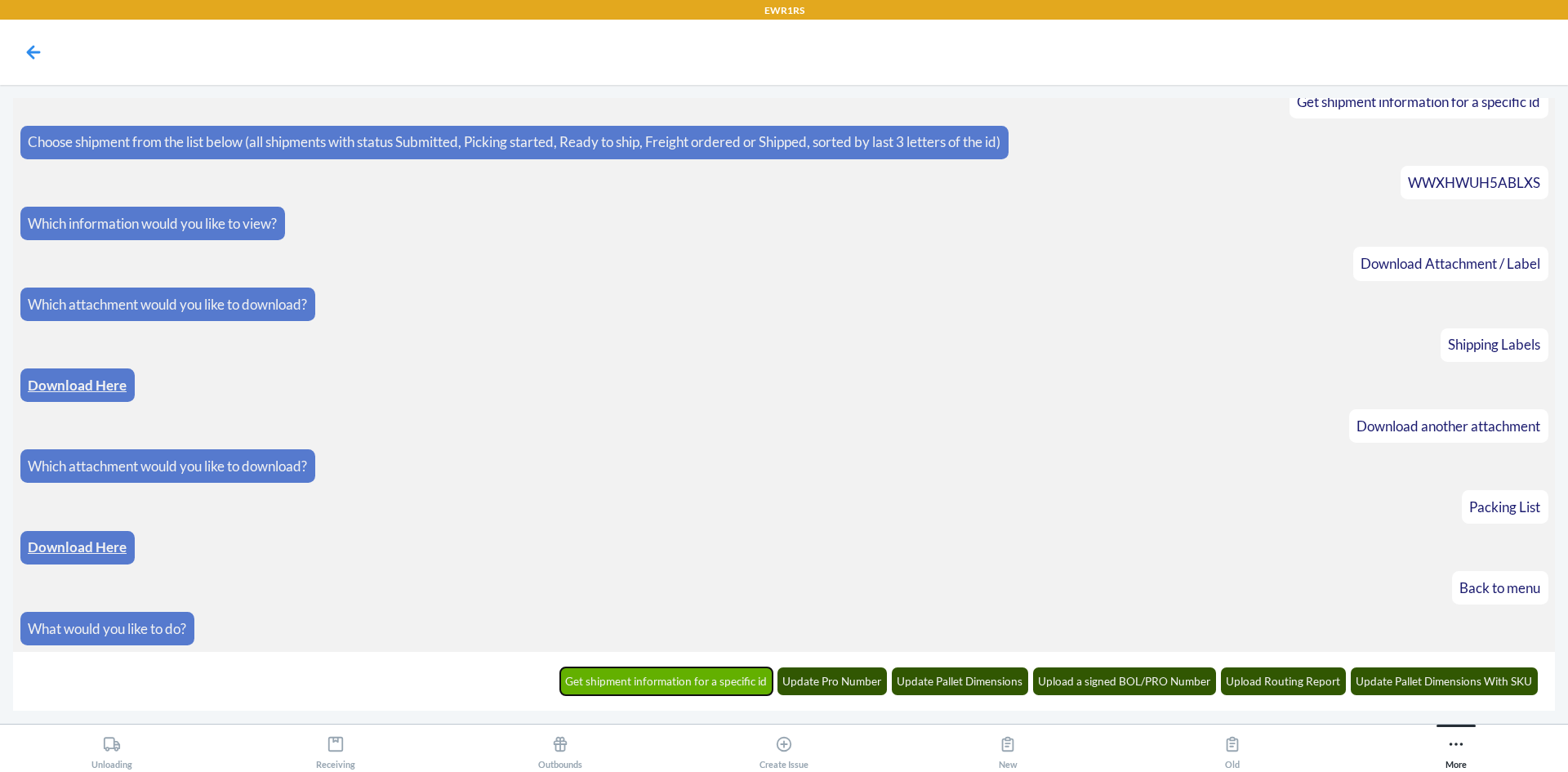
click at [696, 682] on button "Get shipment information for a specific id" at bounding box center [667, 682] width 213 height 28
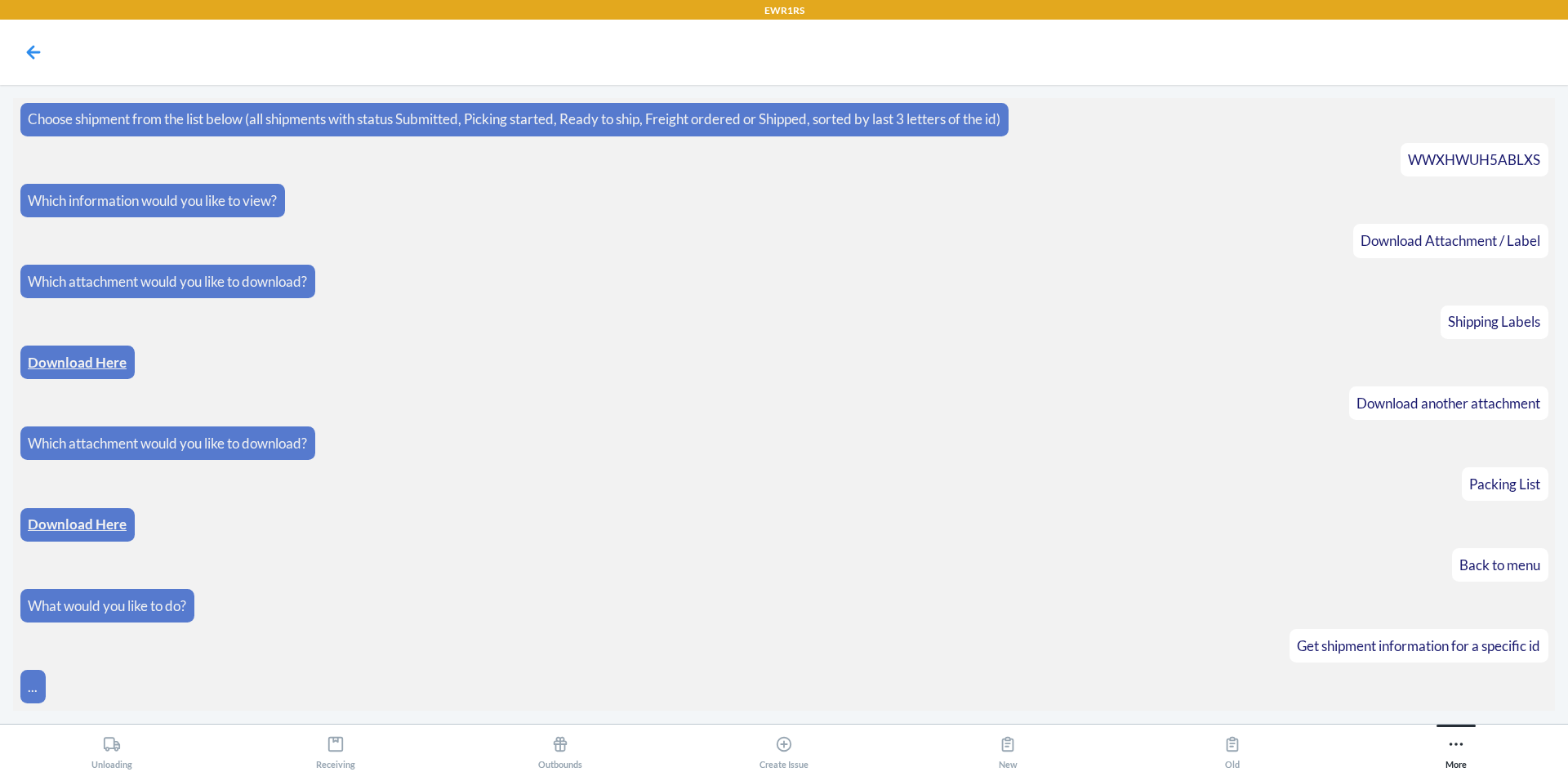
scroll to position [547, 0]
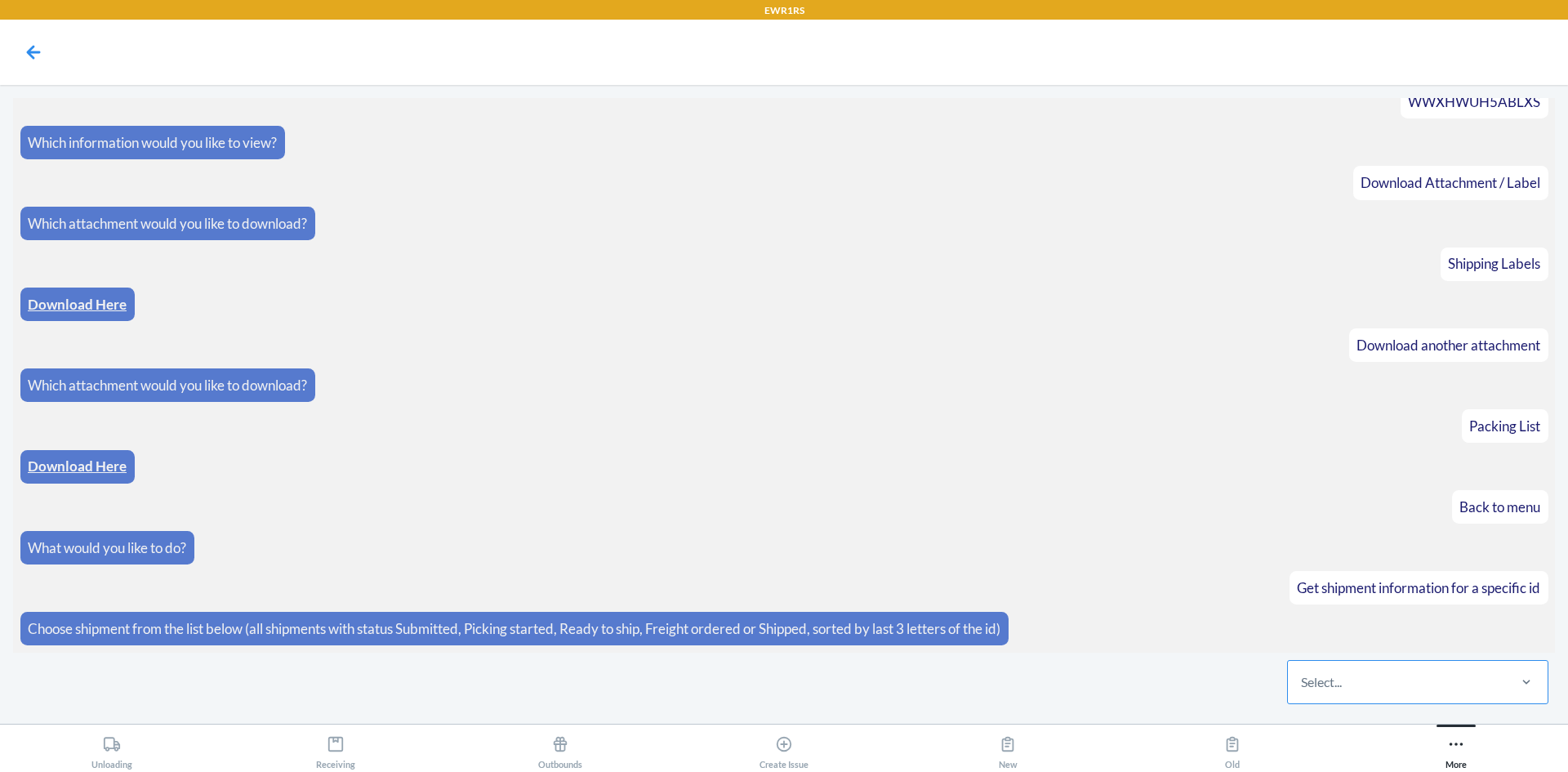
click at [1340, 696] on div "Select..." at bounding box center [1396, 682] width 218 height 43
click at [1303, 692] on input "Select..." at bounding box center [1302, 682] width 2 height 20
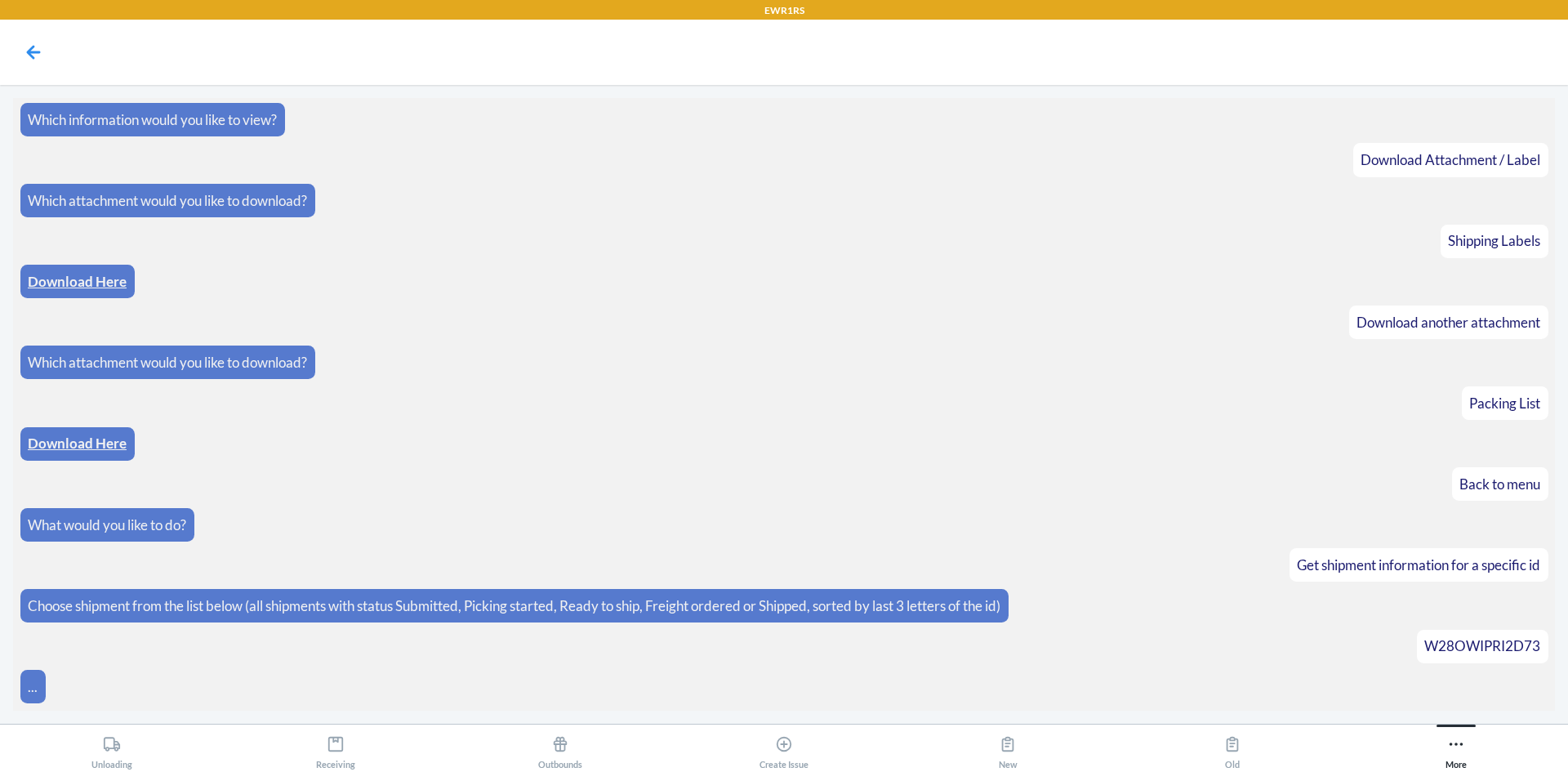
scroll to position [628, 0]
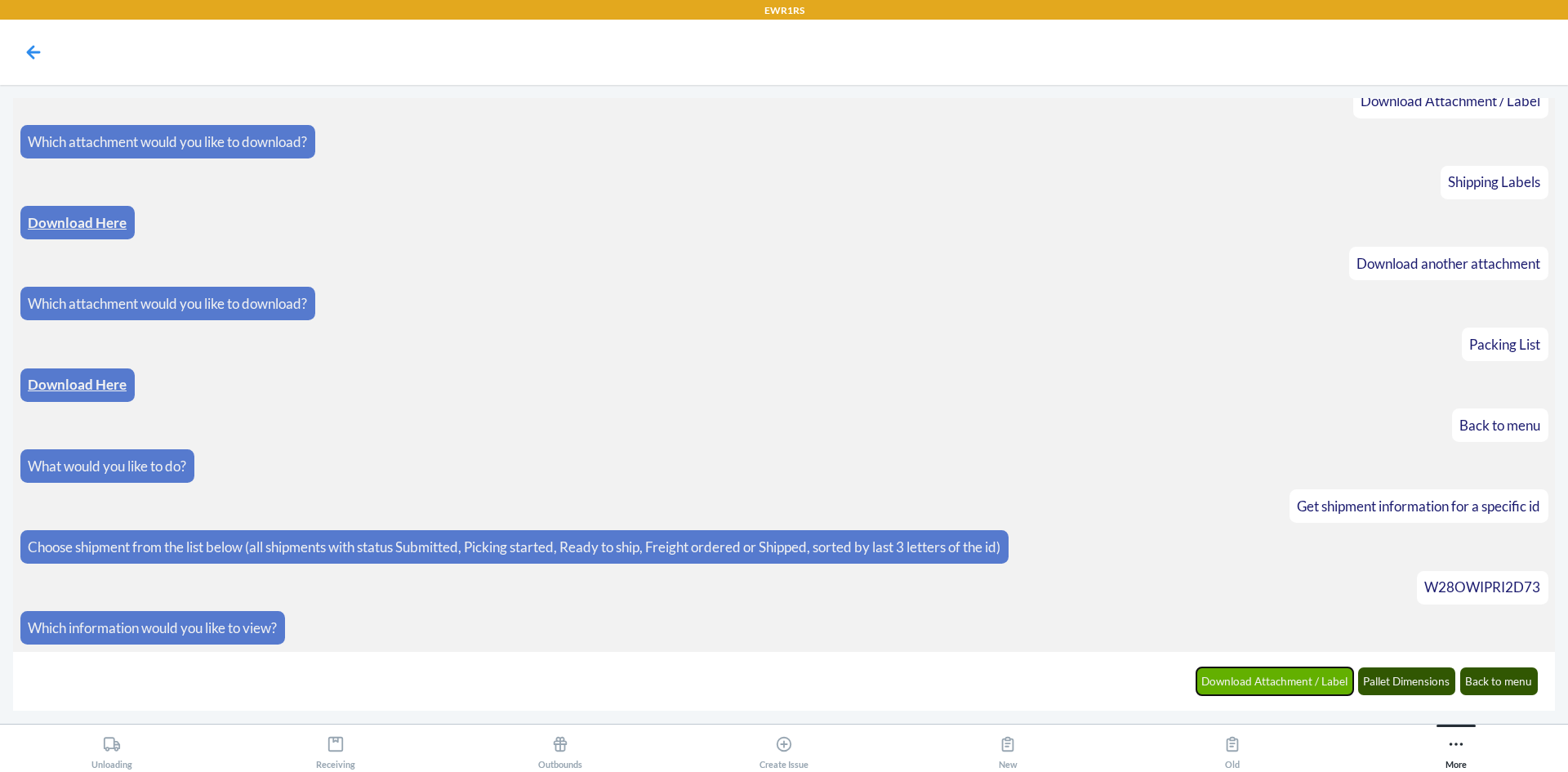
click at [1278, 682] on button "Download Attachment / Label" at bounding box center [1276, 682] width 158 height 28
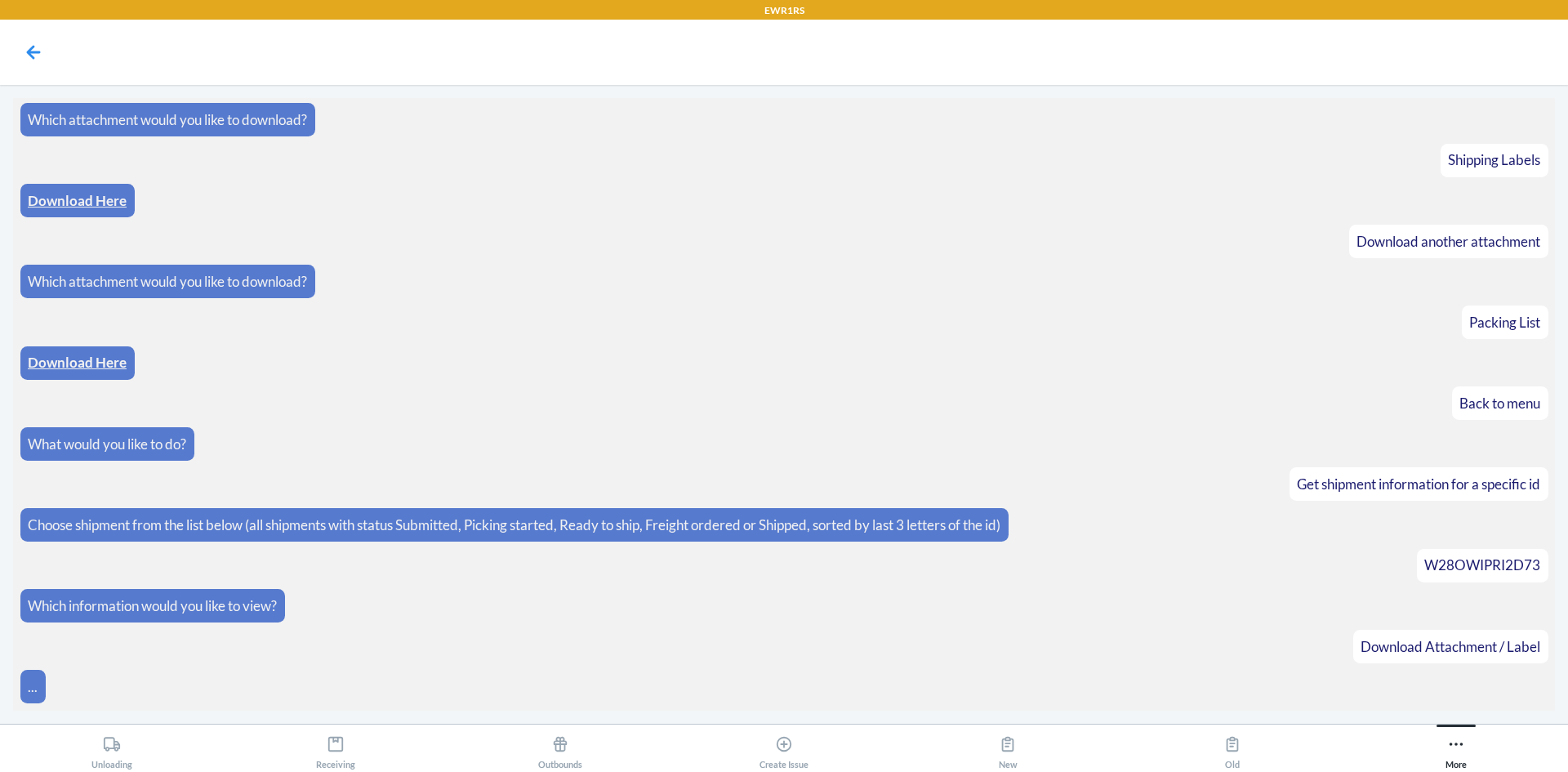
scroll to position [710, 0]
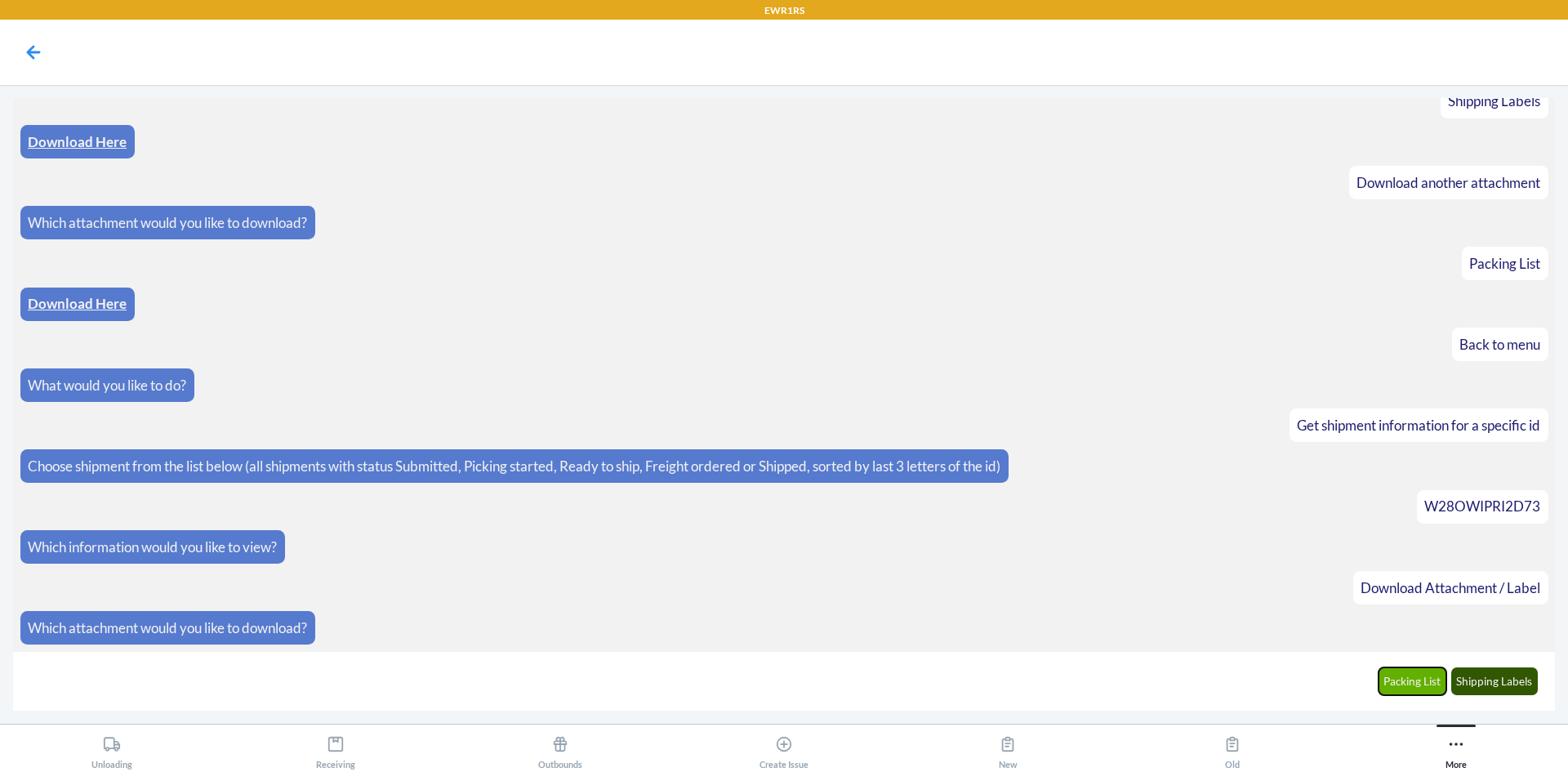
click at [1405, 687] on button "Packing List" at bounding box center [1413, 682] width 69 height 28
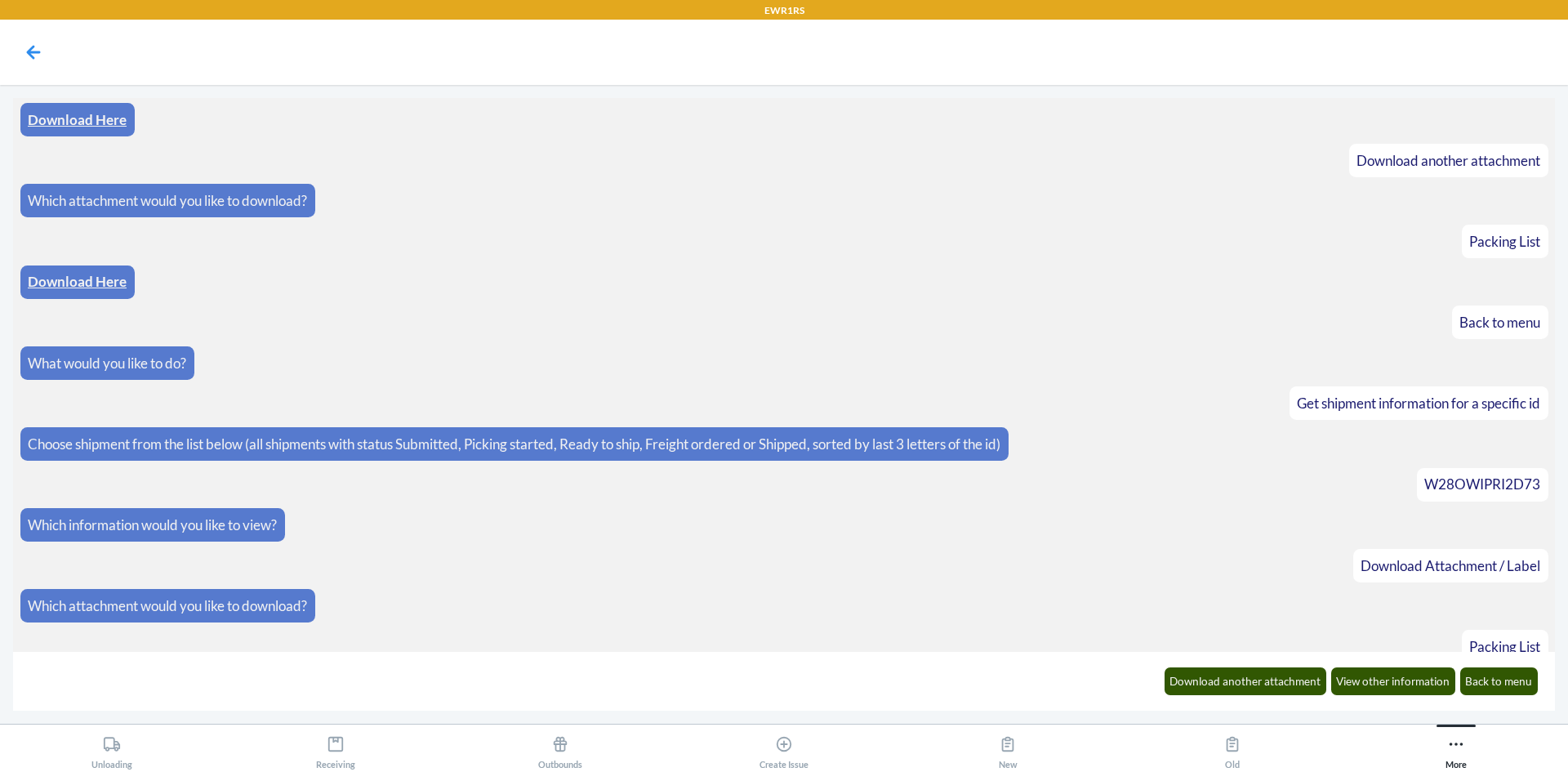
scroll to position [790, 0]
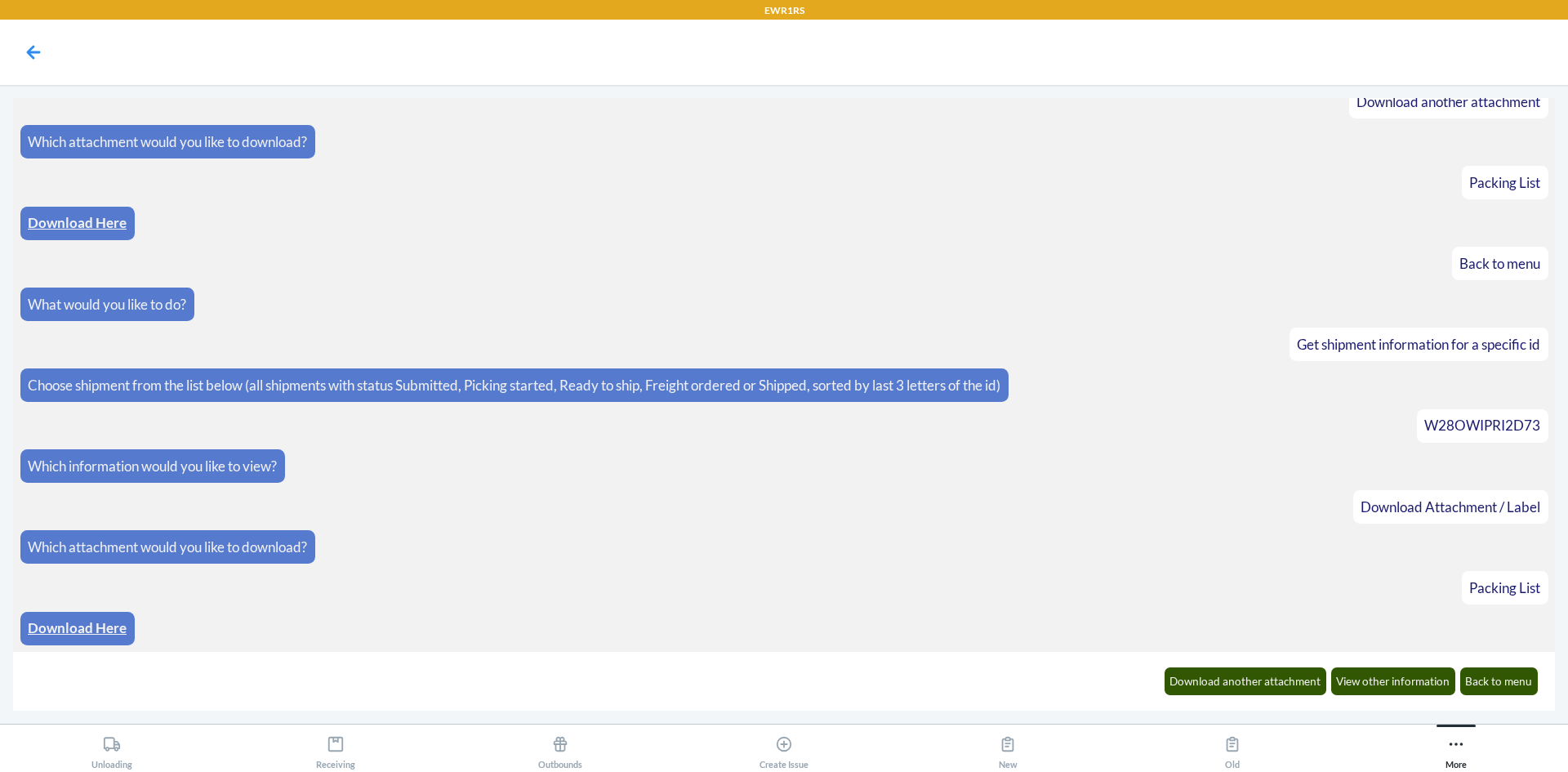
click at [128, 629] on div "Download Here" at bounding box center [77, 628] width 114 height 34
drag, startPoint x: 128, startPoint y: 629, endPoint x: 101, endPoint y: 630, distance: 27.0
click at [117, 630] on div "Download Here" at bounding box center [77, 628] width 114 height 34
click at [90, 628] on link "Download Here" at bounding box center [77, 627] width 99 height 17
click at [1286, 685] on button "Download another attachment" at bounding box center [1246, 682] width 163 height 28
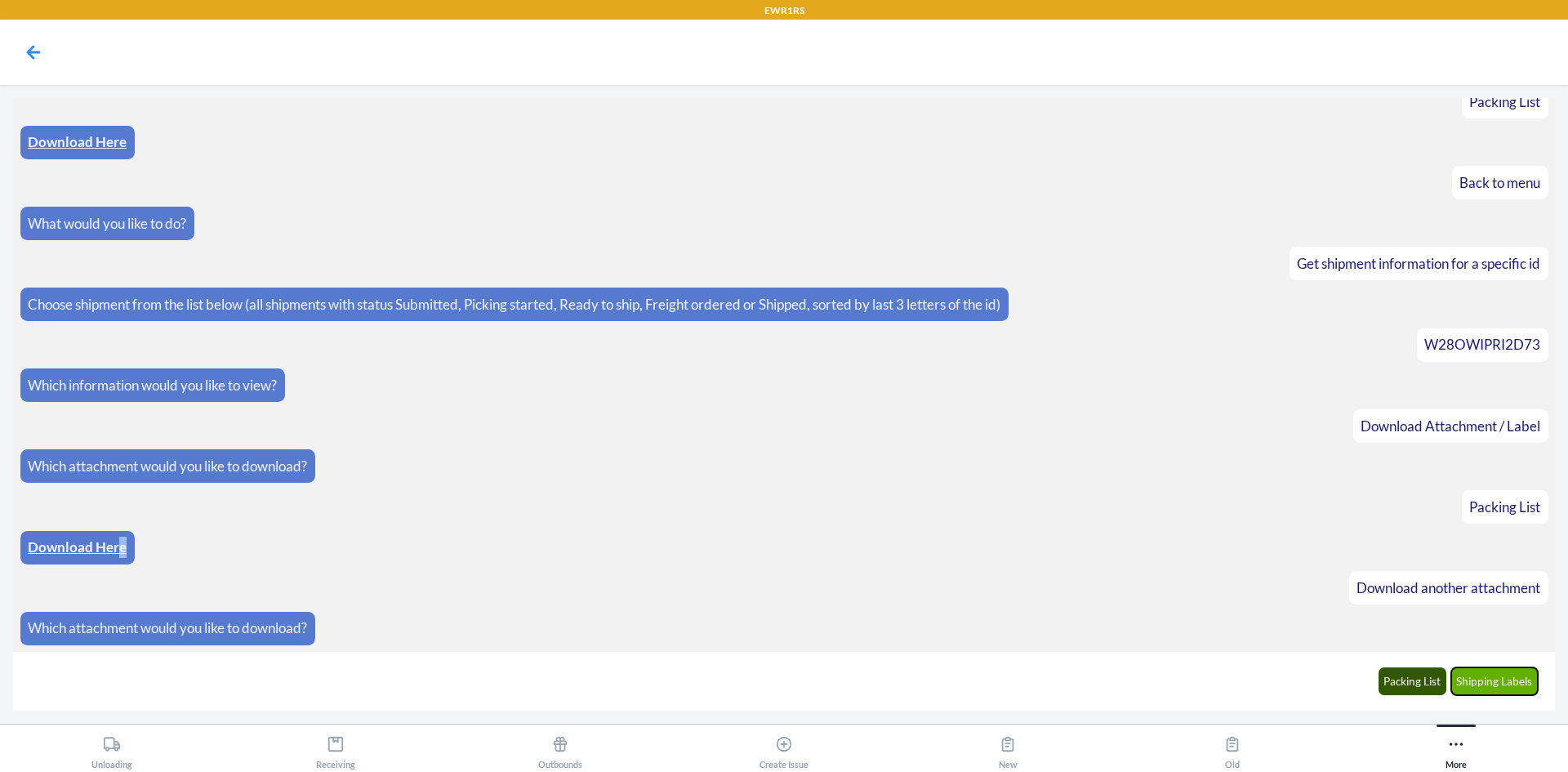
click at [1478, 692] on button "Shipping Labels" at bounding box center [1495, 682] width 87 height 28
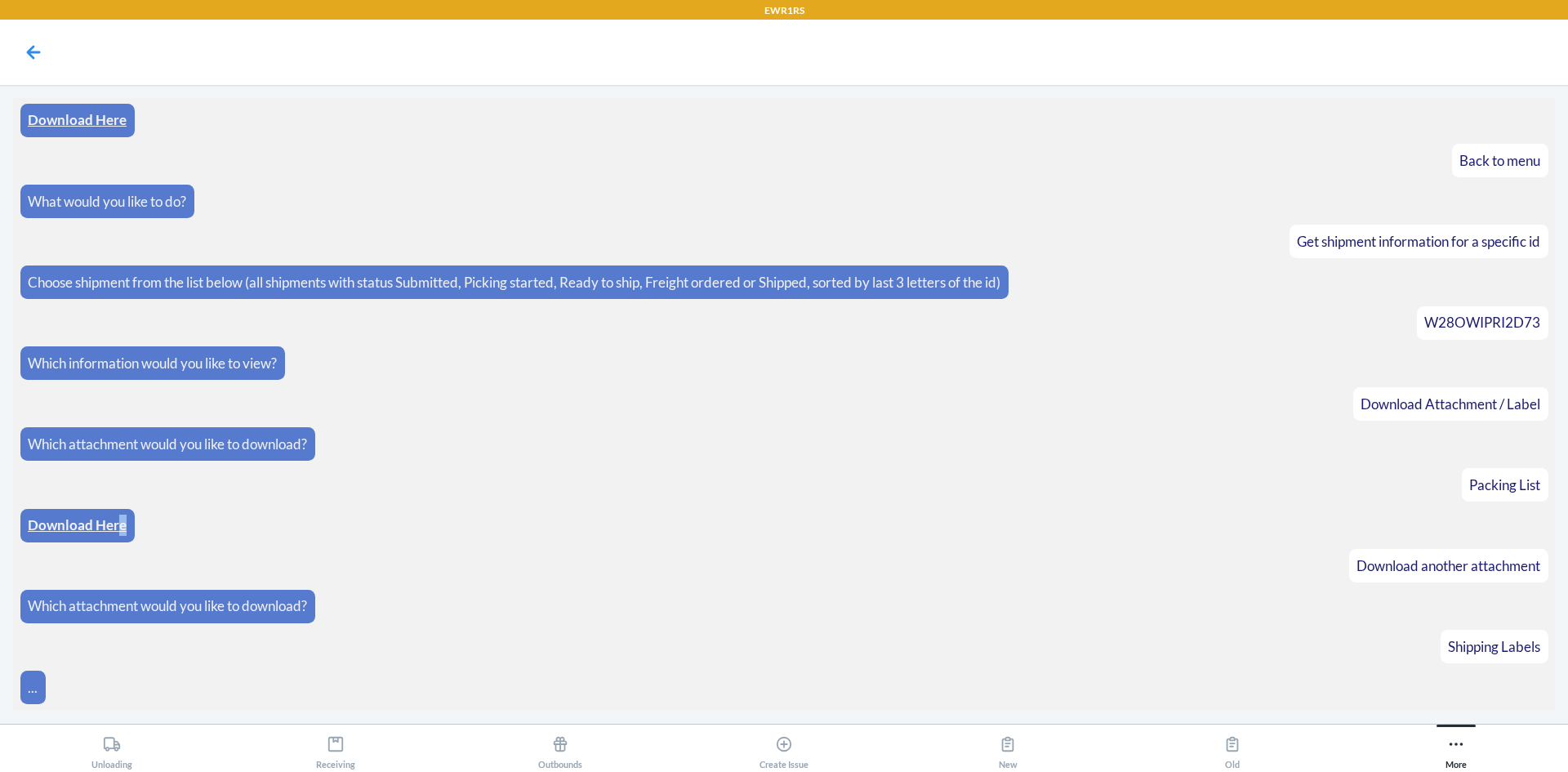
scroll to position [952, 0]
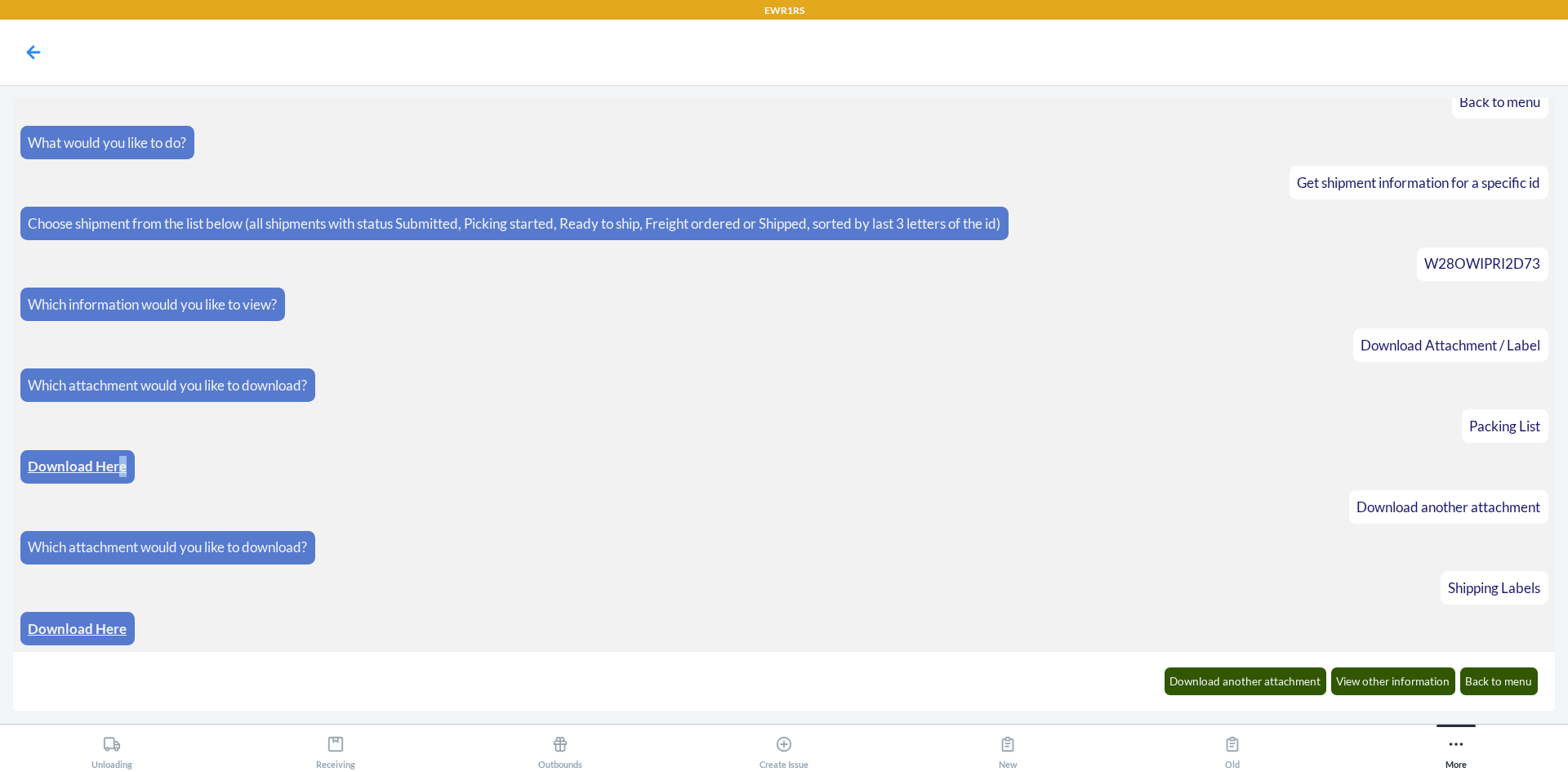
click at [81, 620] on link "Download Here" at bounding box center [77, 628] width 99 height 17
click at [1488, 690] on button "Back to menu" at bounding box center [1500, 682] width 79 height 28
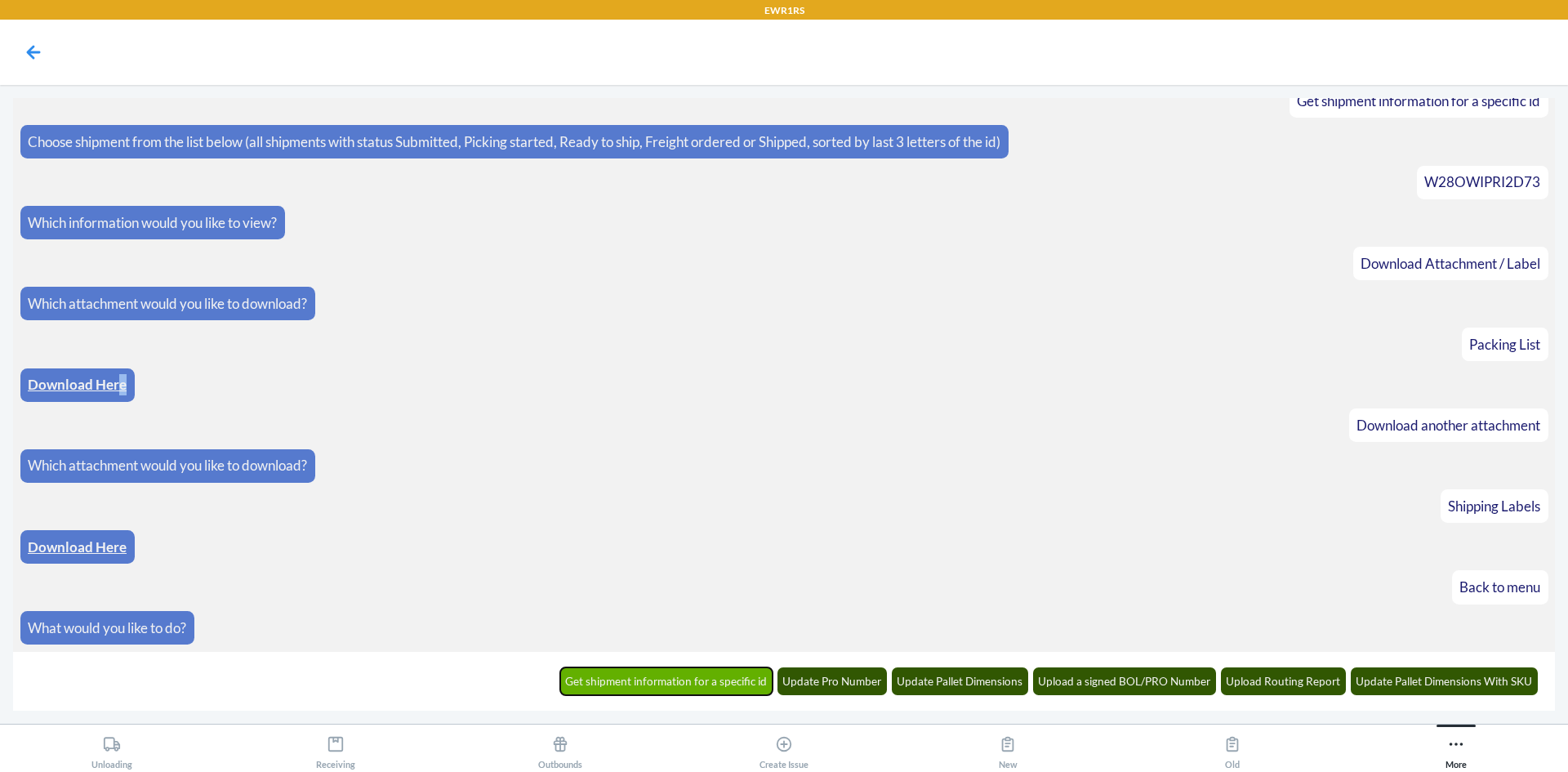
click at [763, 673] on button "Get shipment information for a specific id" at bounding box center [667, 682] width 213 height 28
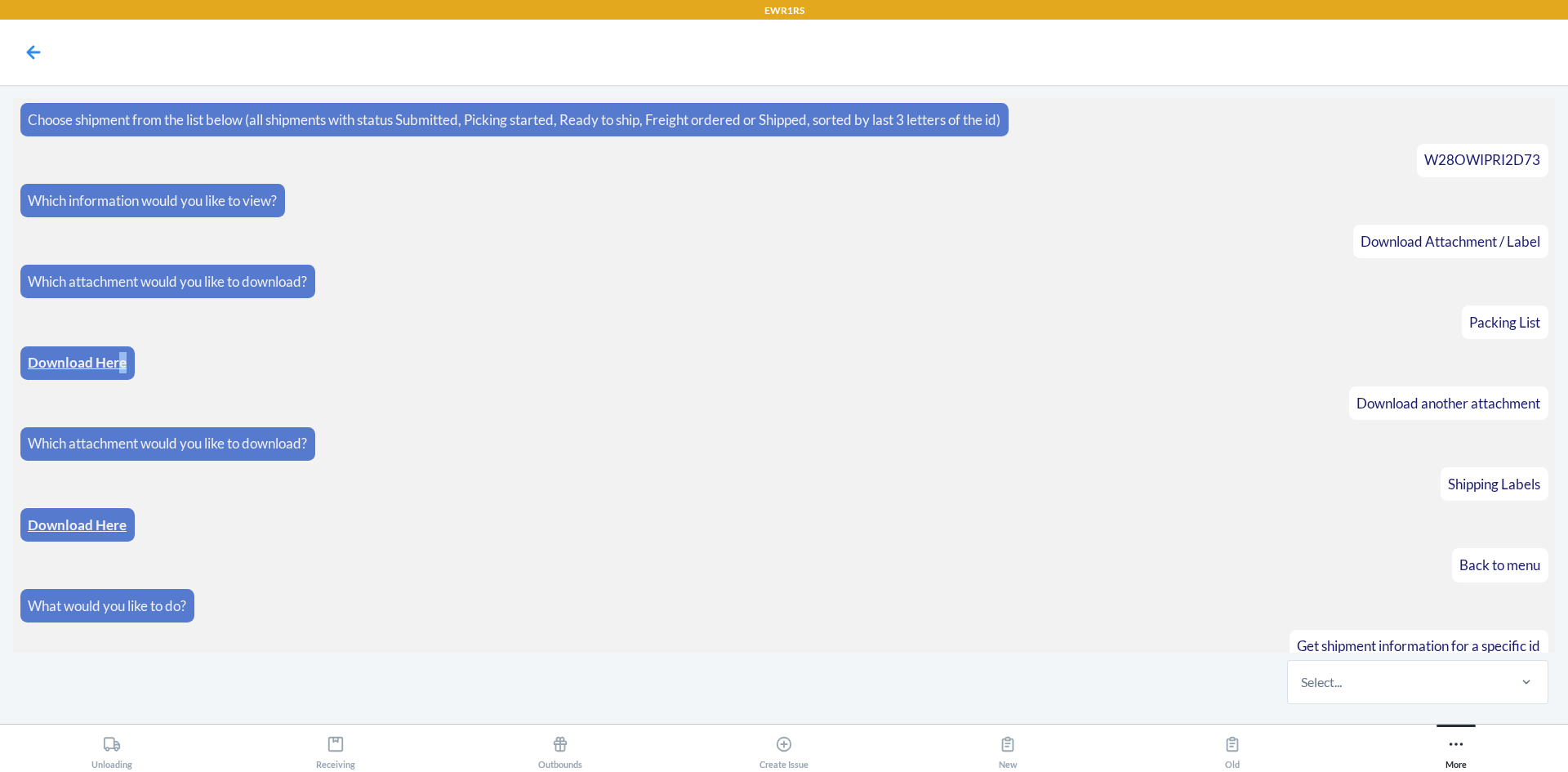
scroll to position [1114, 0]
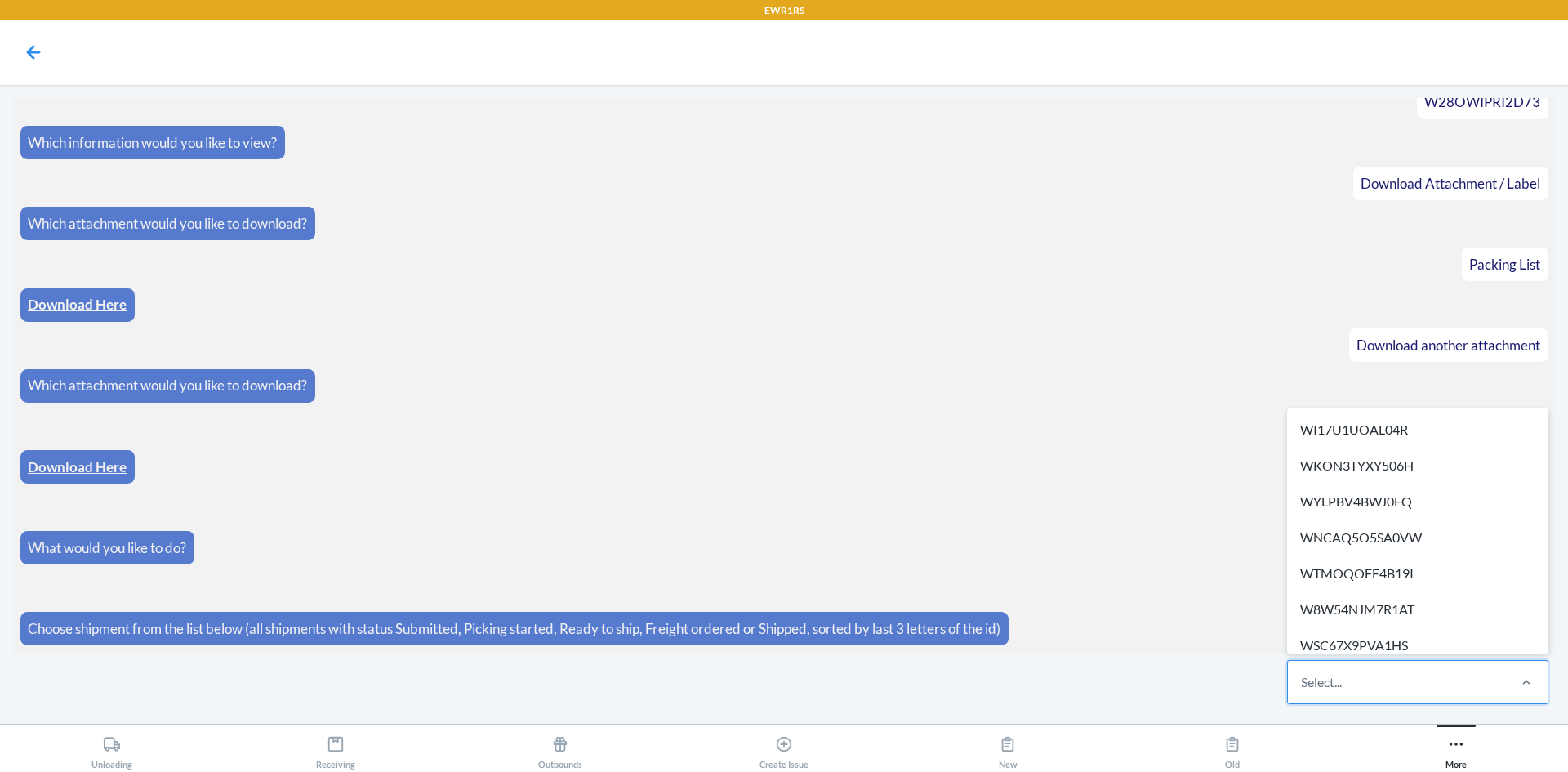
click at [1437, 687] on div "Select..." at bounding box center [1396, 682] width 218 height 43
click at [1303, 687] on input "option WI17U1UOAL04R focused, 1 of 269. 269 results available. Use Up and Down …" at bounding box center [1302, 682] width 2 height 20
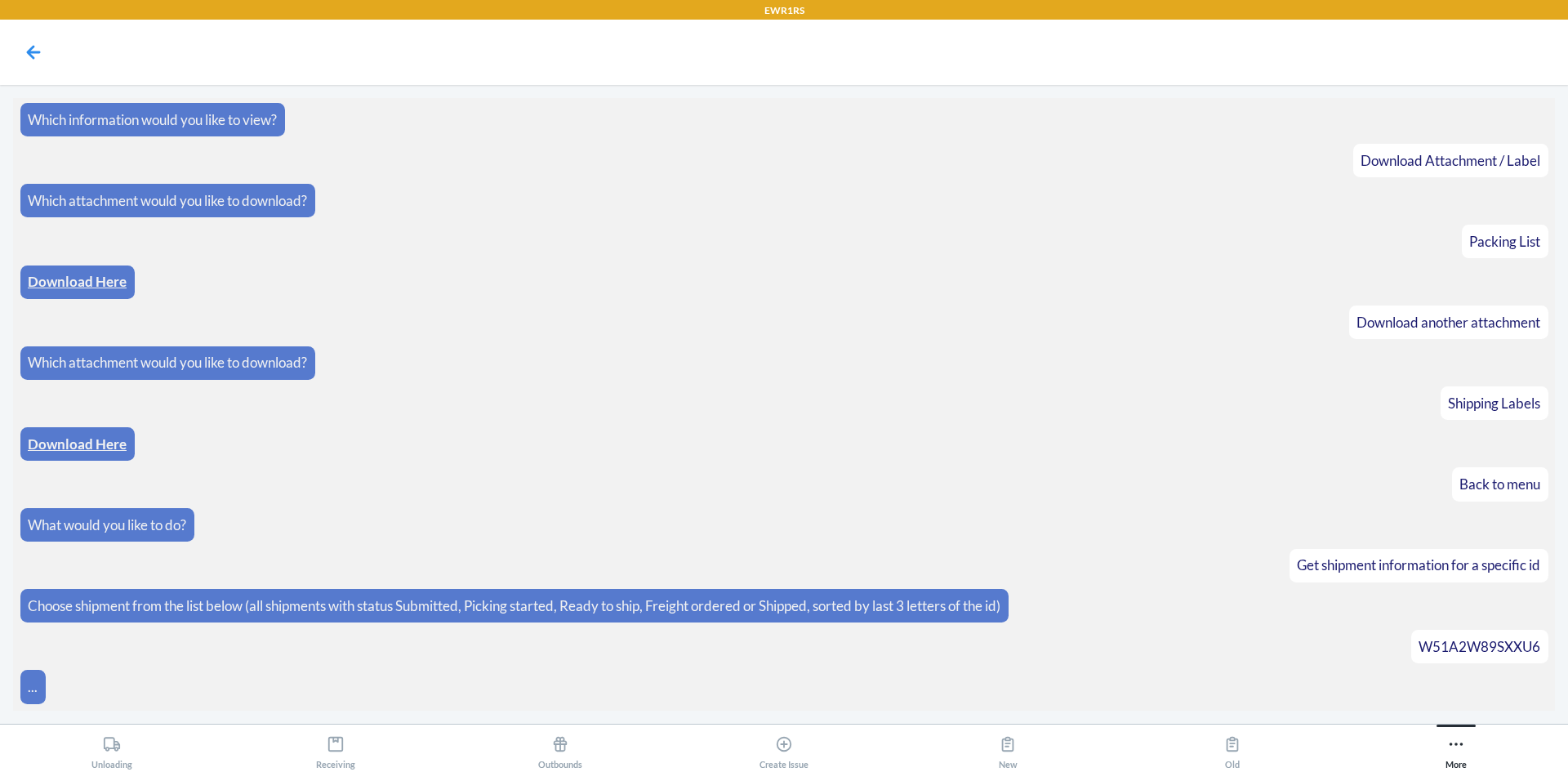
scroll to position [1196, 0]
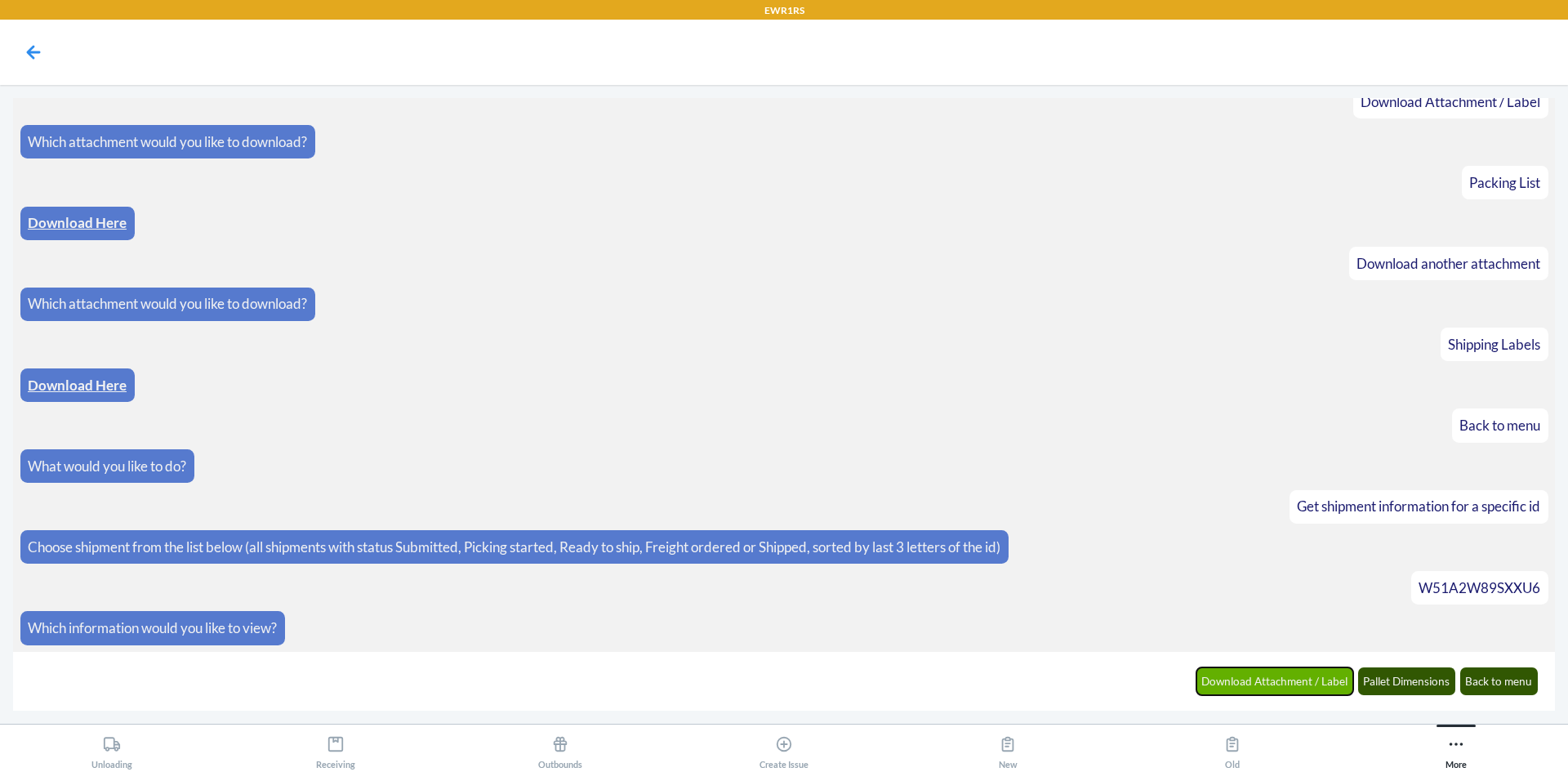
click at [1286, 690] on button "Download Attachment / Label" at bounding box center [1276, 682] width 158 height 28
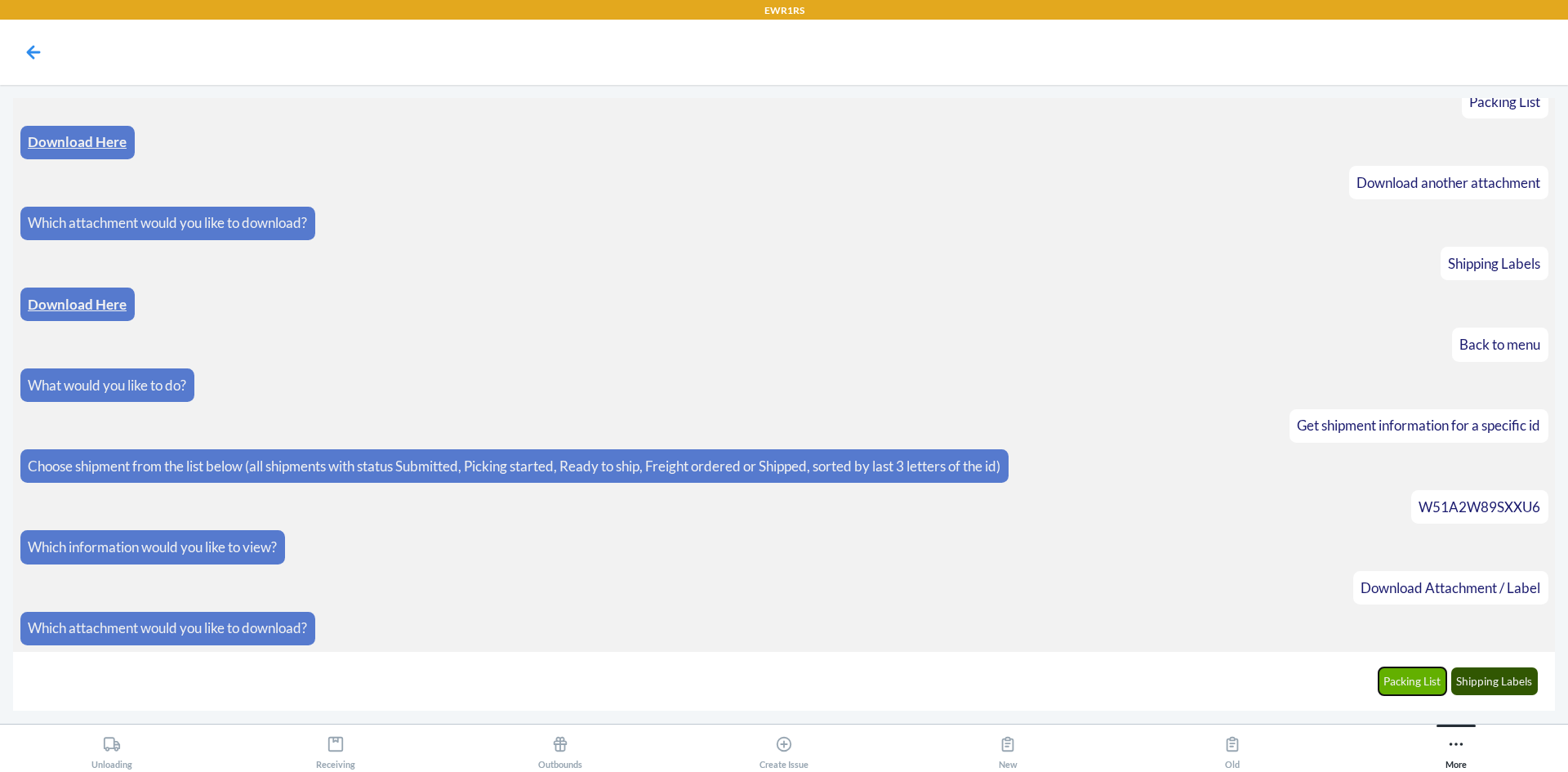
click at [1430, 681] on button "Packing List" at bounding box center [1413, 682] width 69 height 28
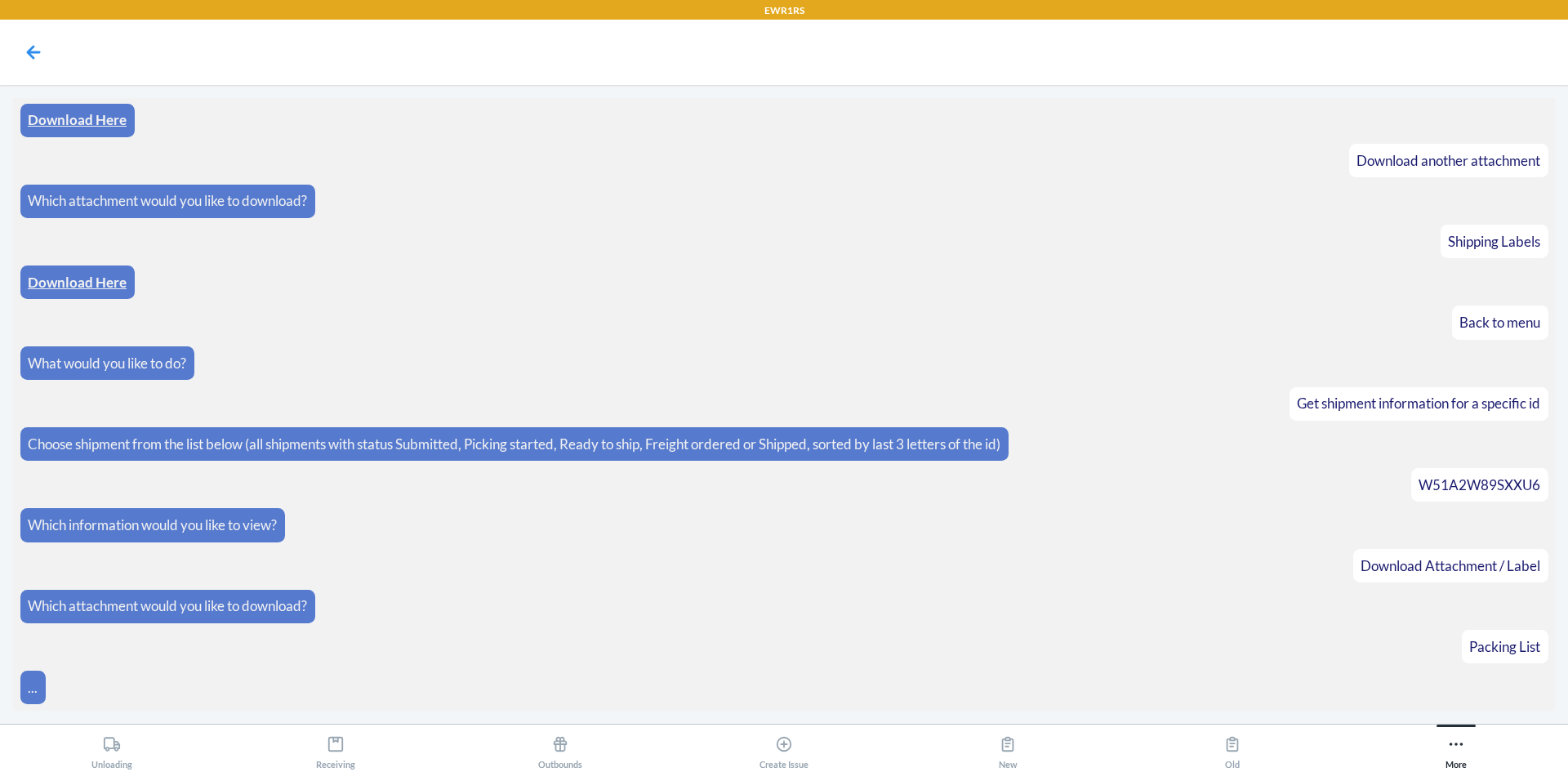
scroll to position [1358, 0]
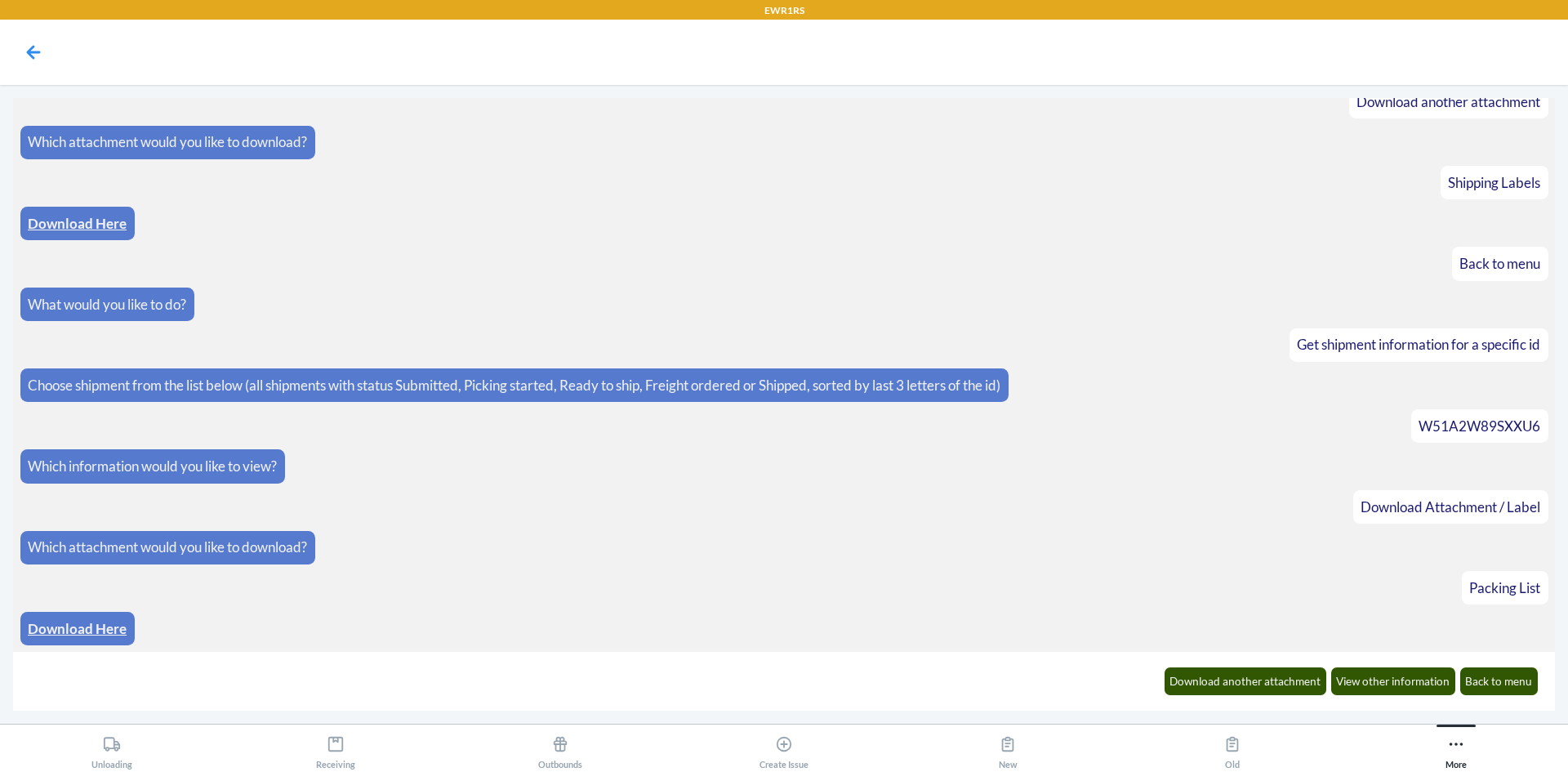
click at [86, 624] on link "Download Here" at bounding box center [77, 628] width 99 height 17
click at [1293, 689] on button "Download another attachment" at bounding box center [1246, 682] width 163 height 28
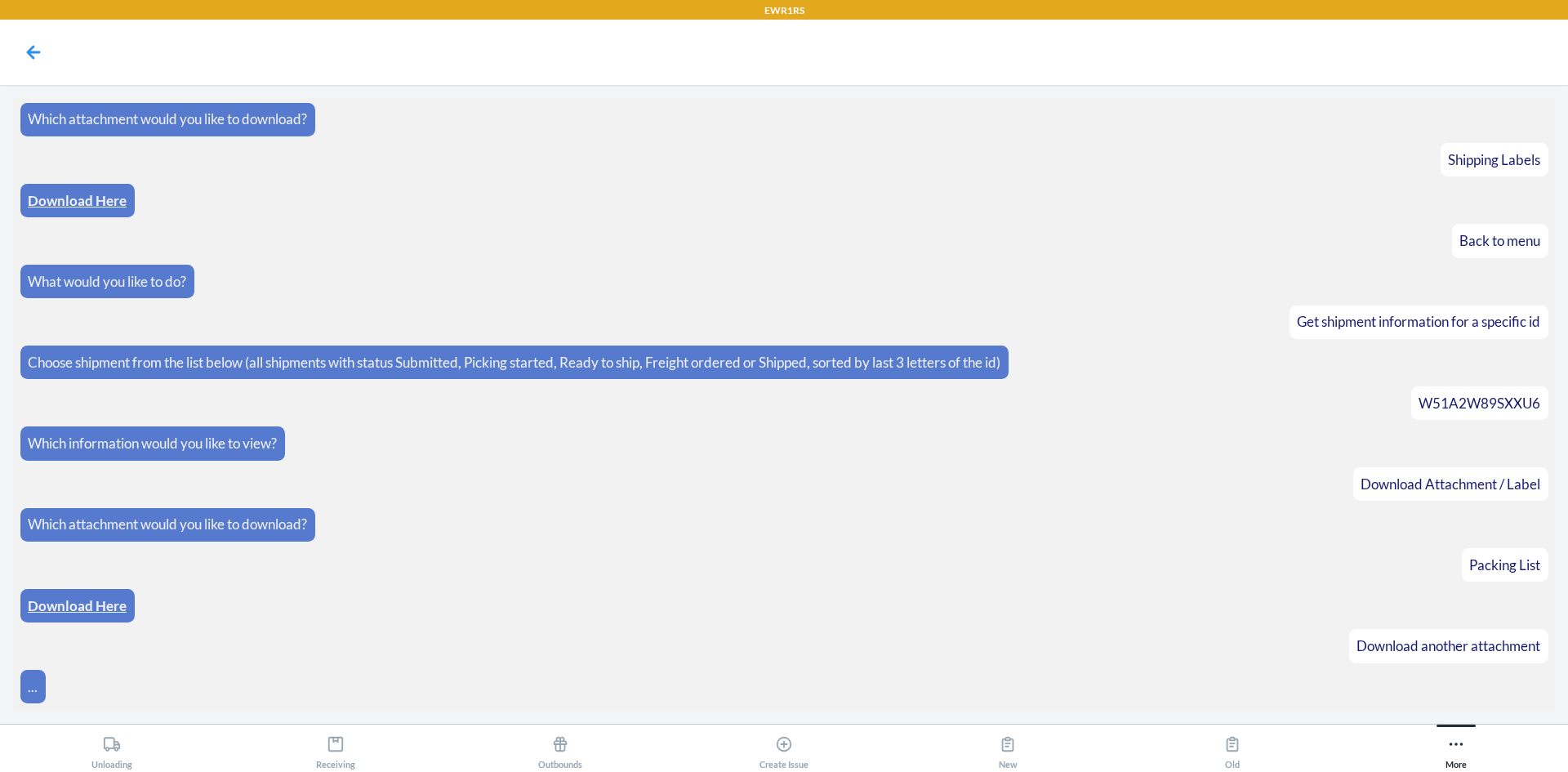
scroll to position [1439, 0]
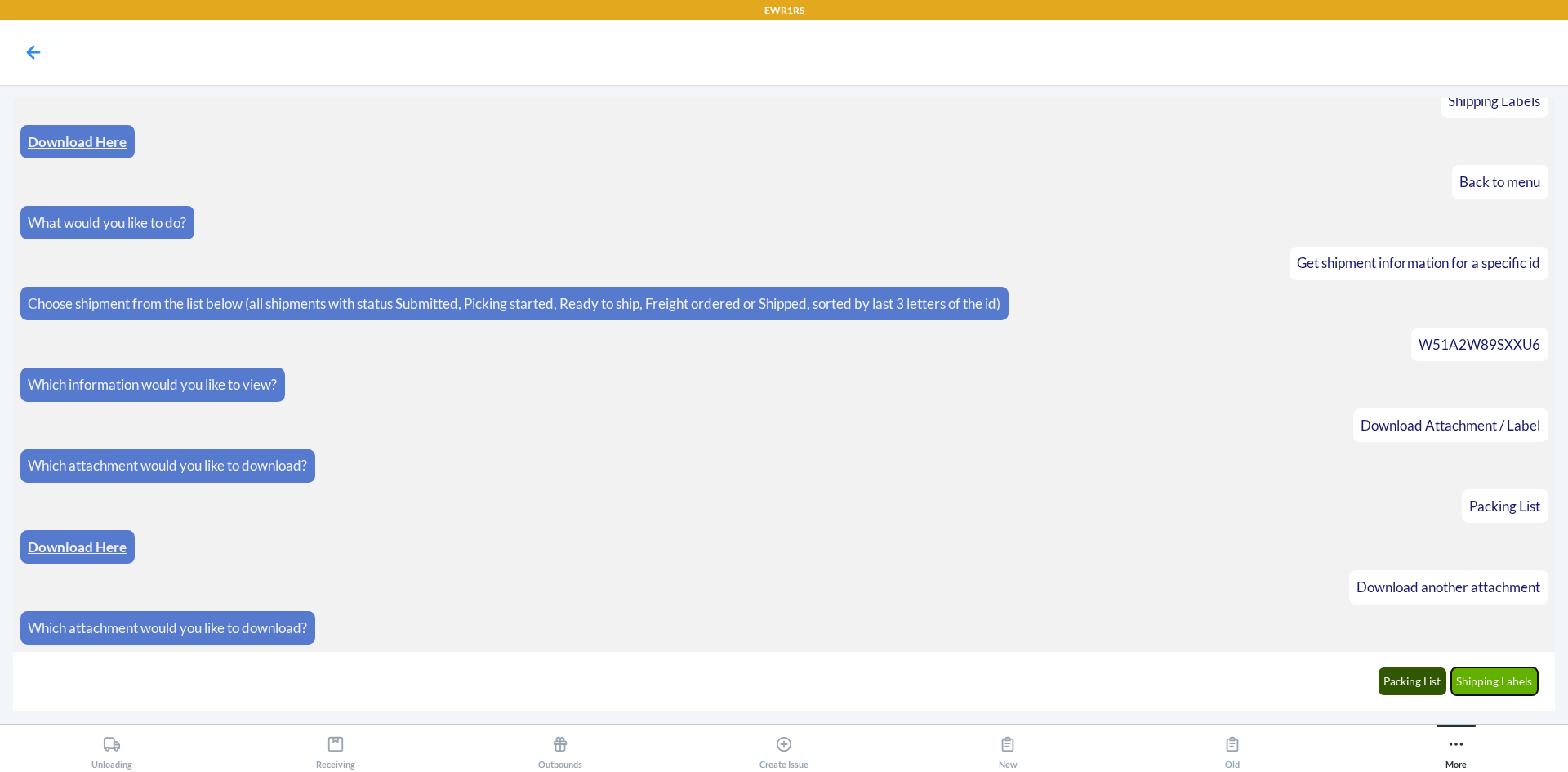
click at [1486, 685] on button "Shipping Labels" at bounding box center [1495, 682] width 87 height 28
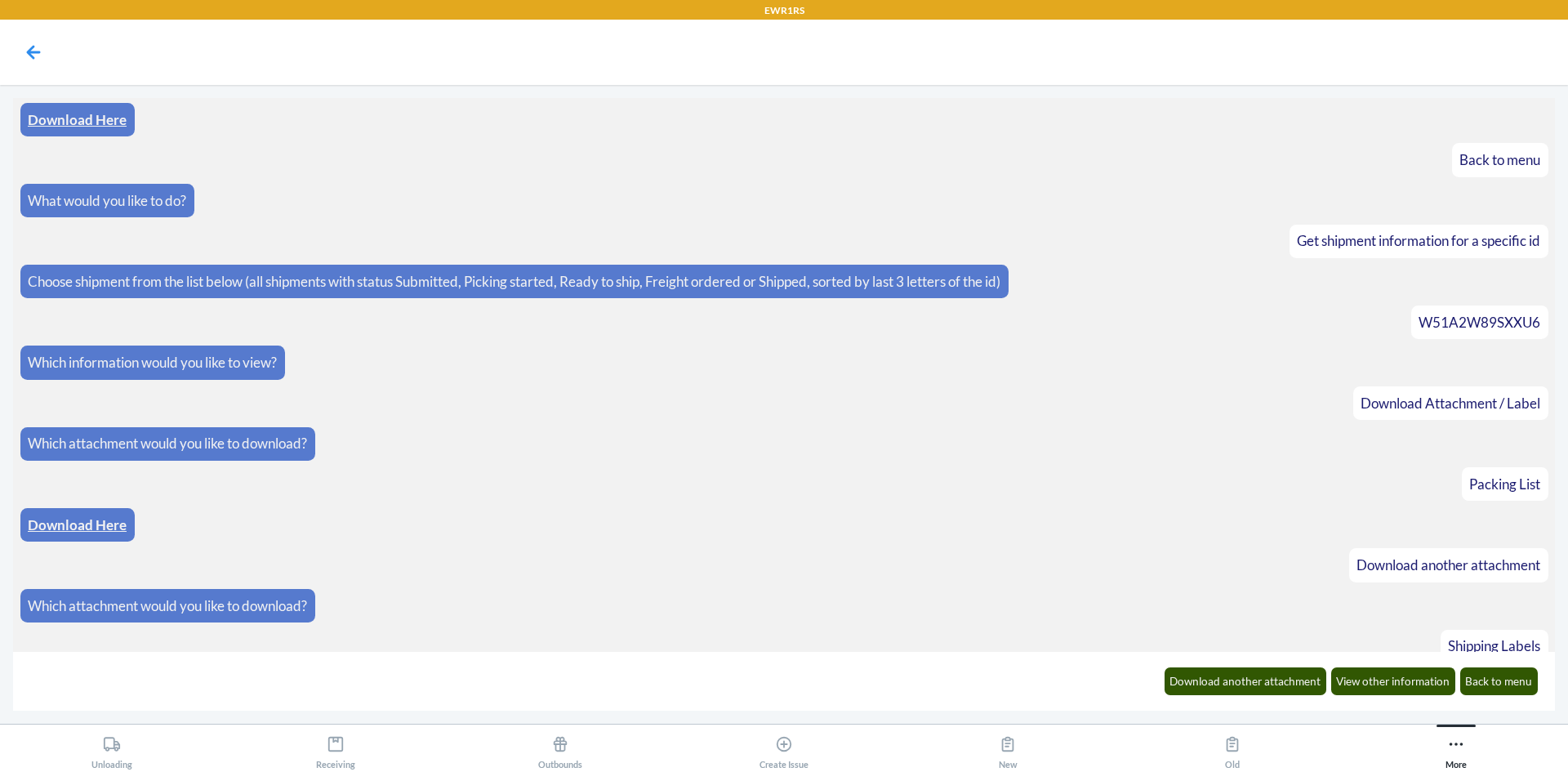
scroll to position [1519, 0]
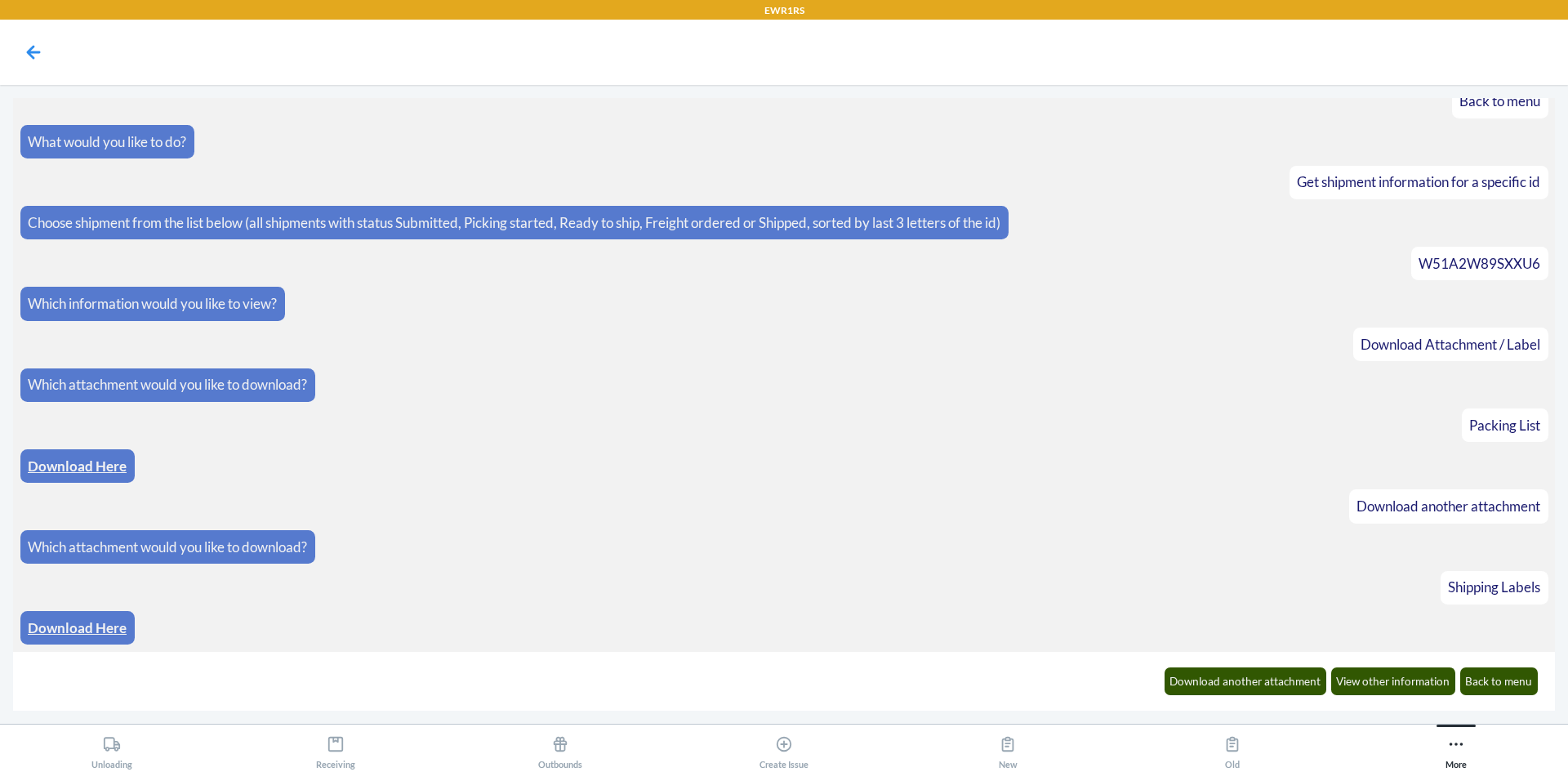
click at [105, 638] on p "Download Here" at bounding box center [77, 628] width 99 height 21
click at [103, 631] on link "Download Here" at bounding box center [77, 627] width 99 height 17
click at [1503, 694] on button "Back to menu" at bounding box center [1500, 682] width 79 height 28
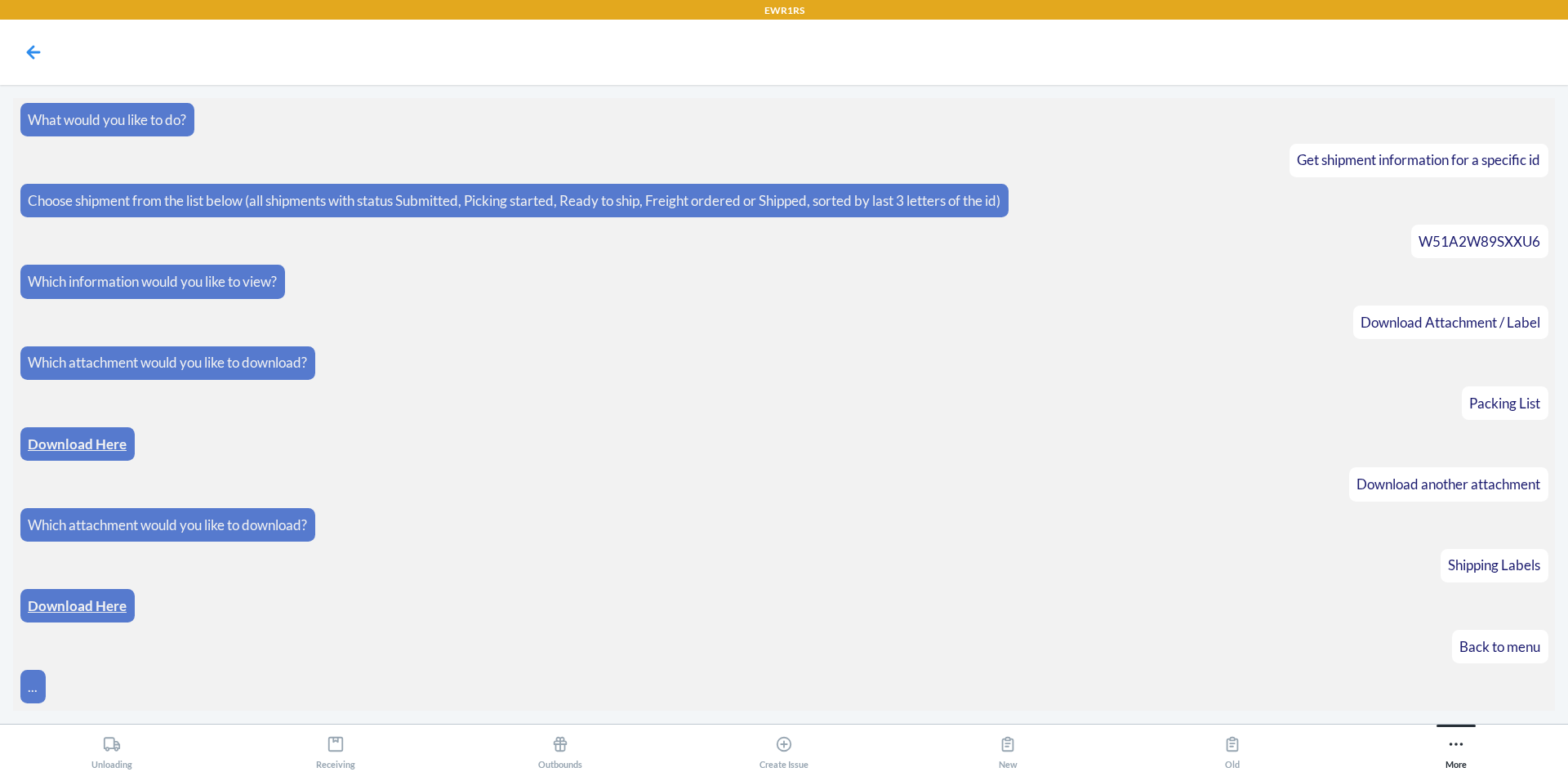
scroll to position [1601, 0]
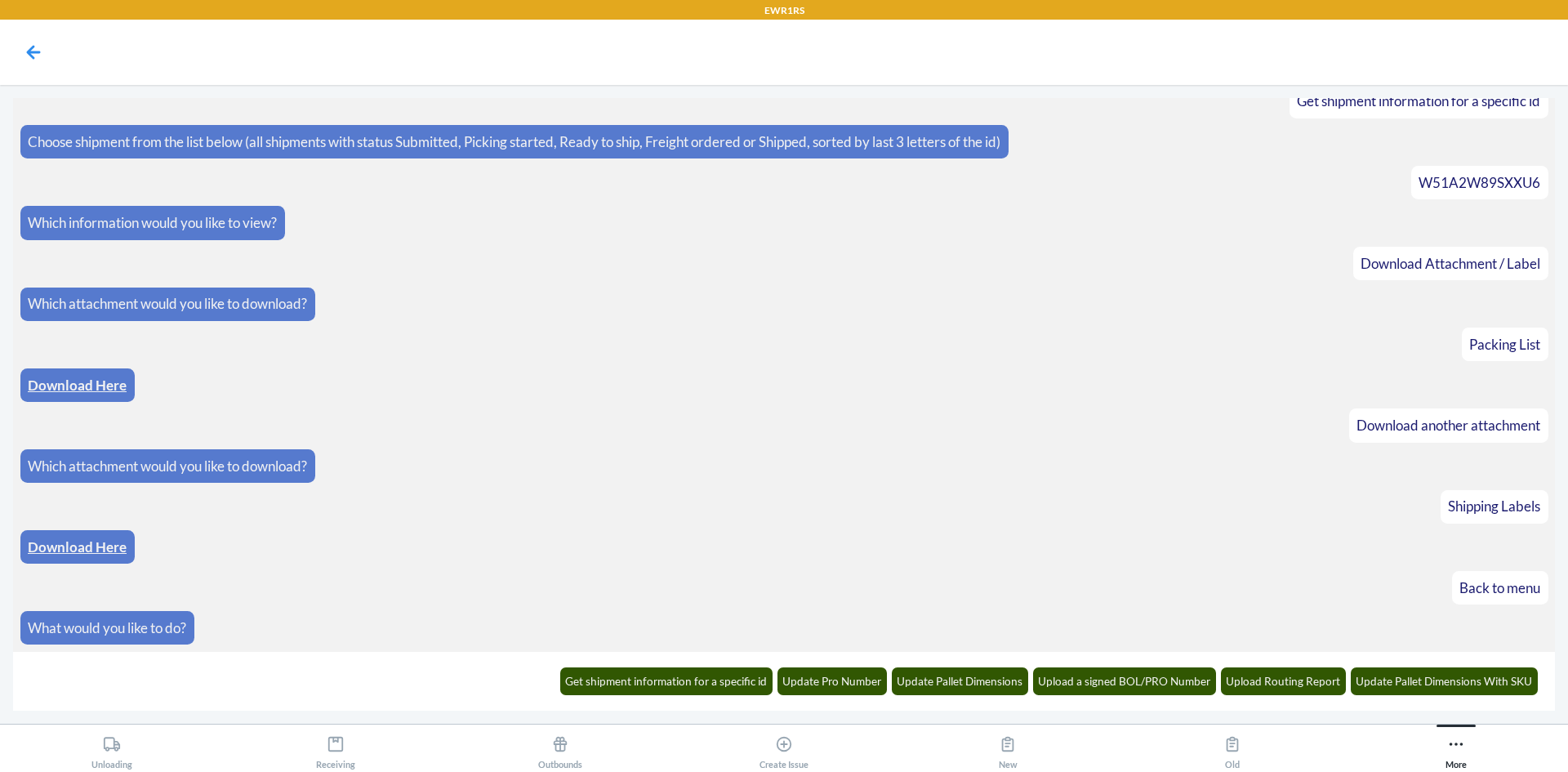
drag, startPoint x: 689, startPoint y: 689, endPoint x: 1125, endPoint y: 315, distance: 574.4
click at [1125, 315] on article "Which attachment would you like to download?" at bounding box center [784, 304] width 1528 height 34
drag, startPoint x: 622, startPoint y: 763, endPoint x: 617, endPoint y: 811, distance: 48.3
